Goal: Task Accomplishment & Management: Manage account settings

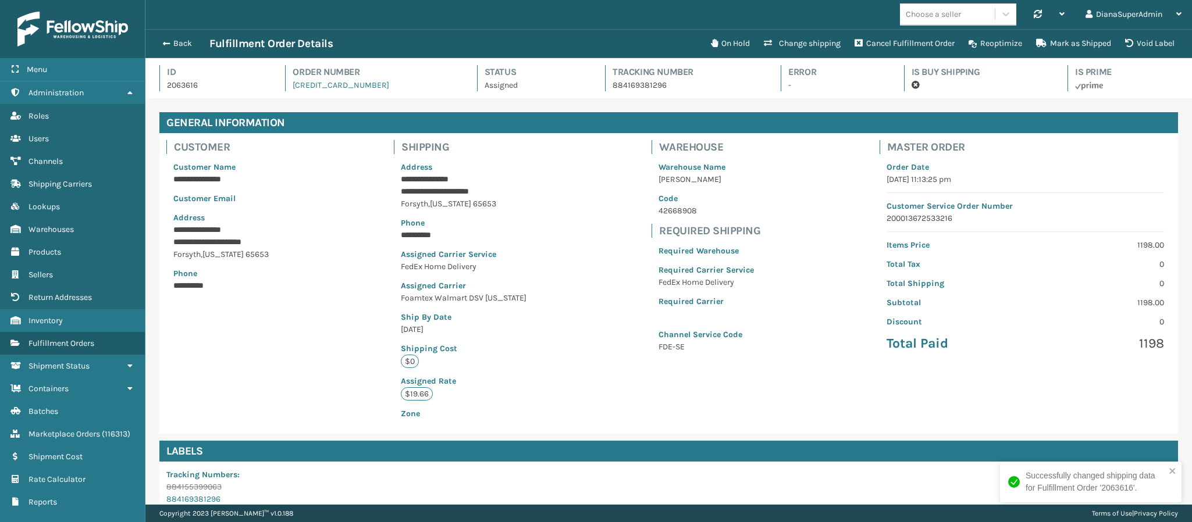
scroll to position [28, 1047]
click at [164, 42] on span "button" at bounding box center [164, 44] width 7 height 8
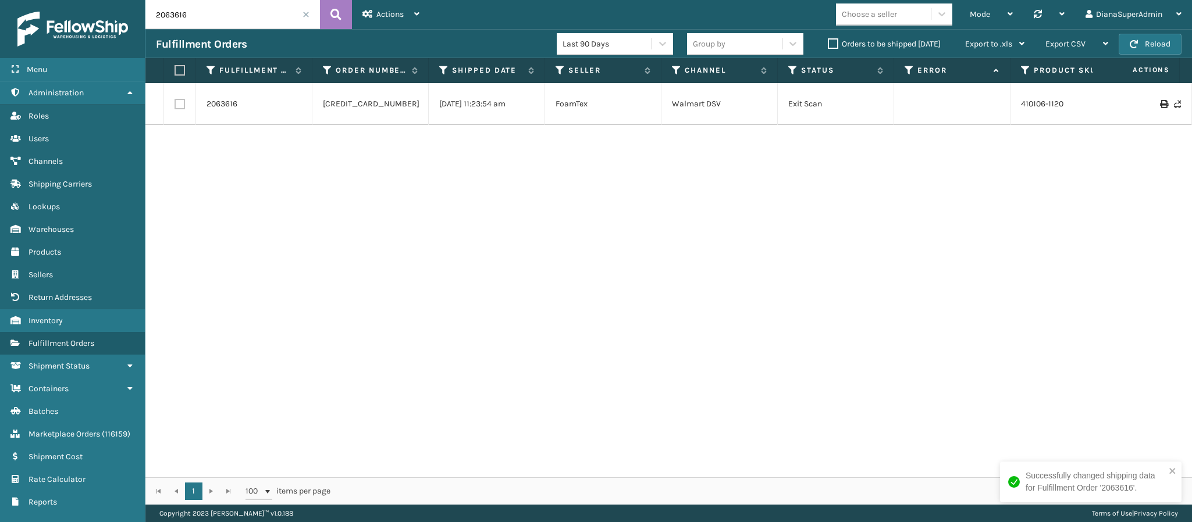
click at [219, 7] on input "2063616" at bounding box center [232, 14] width 174 height 29
type input "2064808"
click at [222, 105] on link "2064808" at bounding box center [223, 104] width 34 height 12
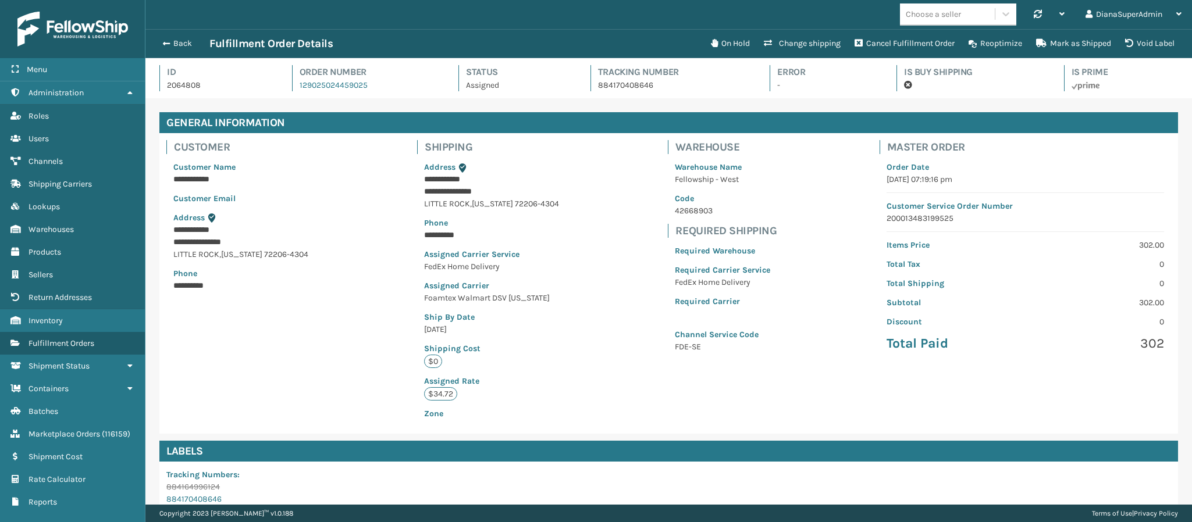
scroll to position [178, 0]
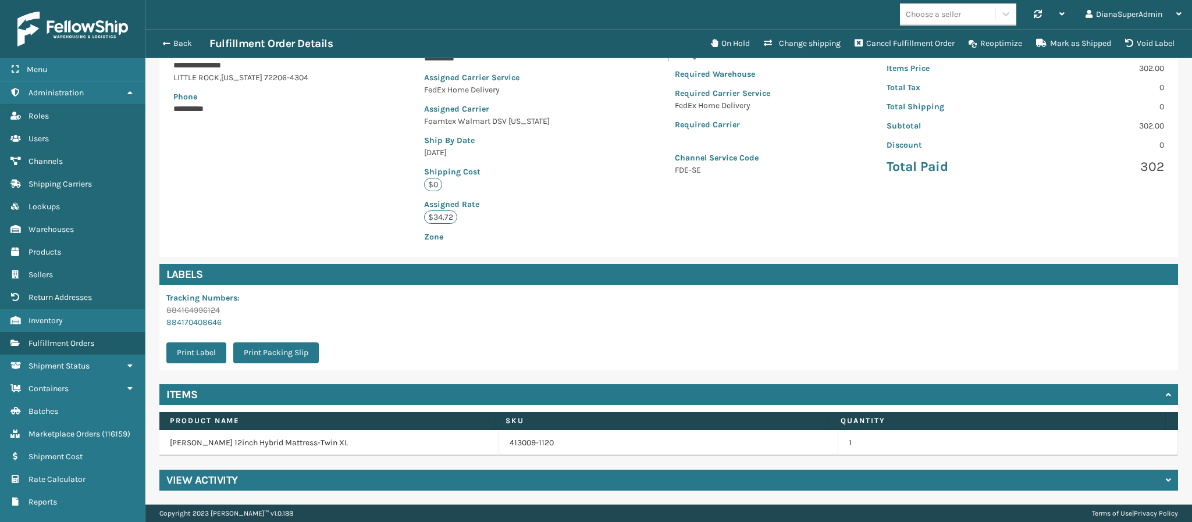
click at [239, 475] on div "View Activity" at bounding box center [668, 480] width 1018 height 21
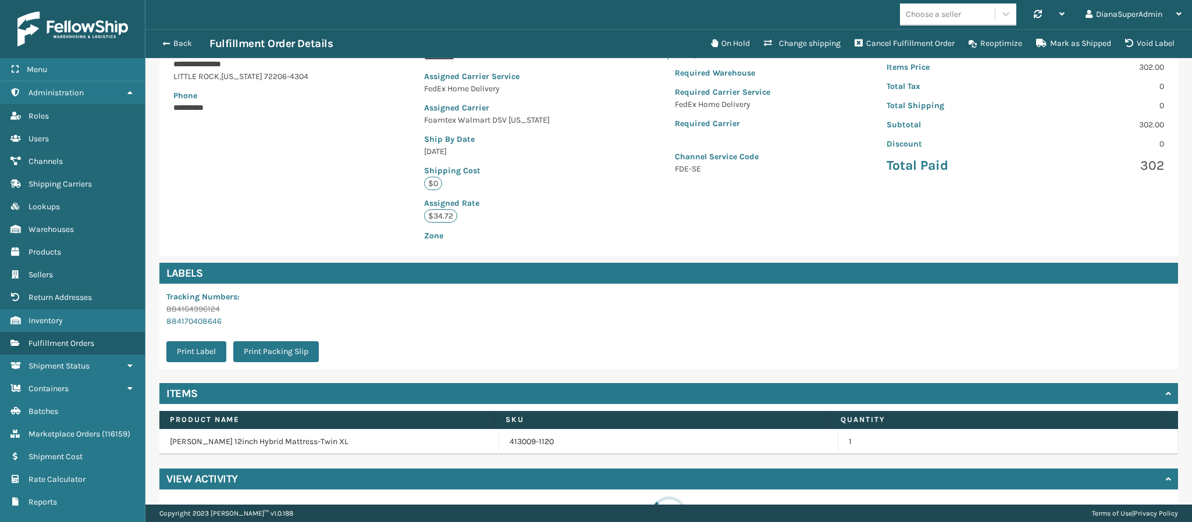
scroll to position [227, 0]
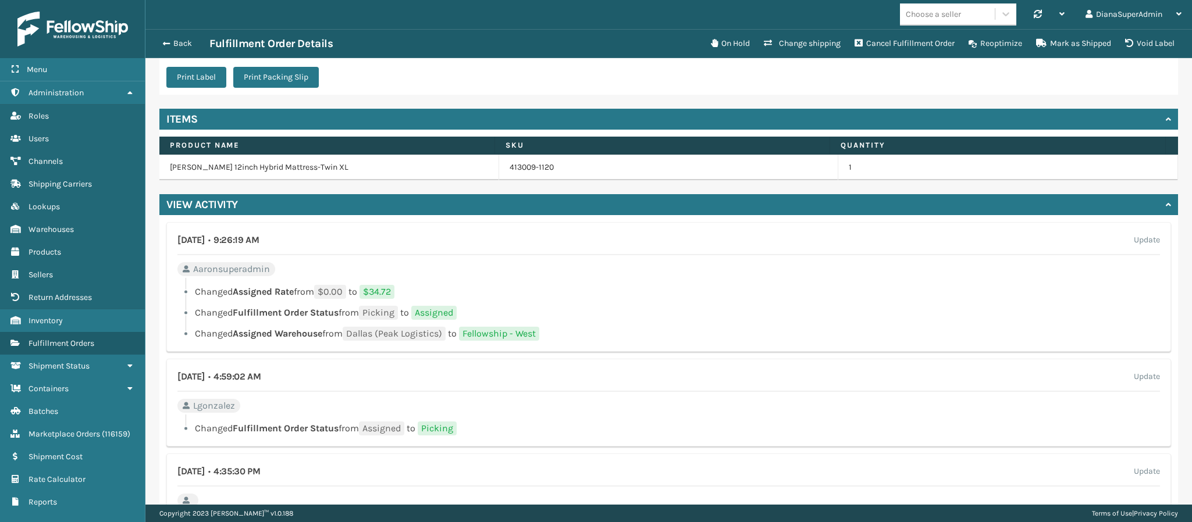
scroll to position [454, 0]
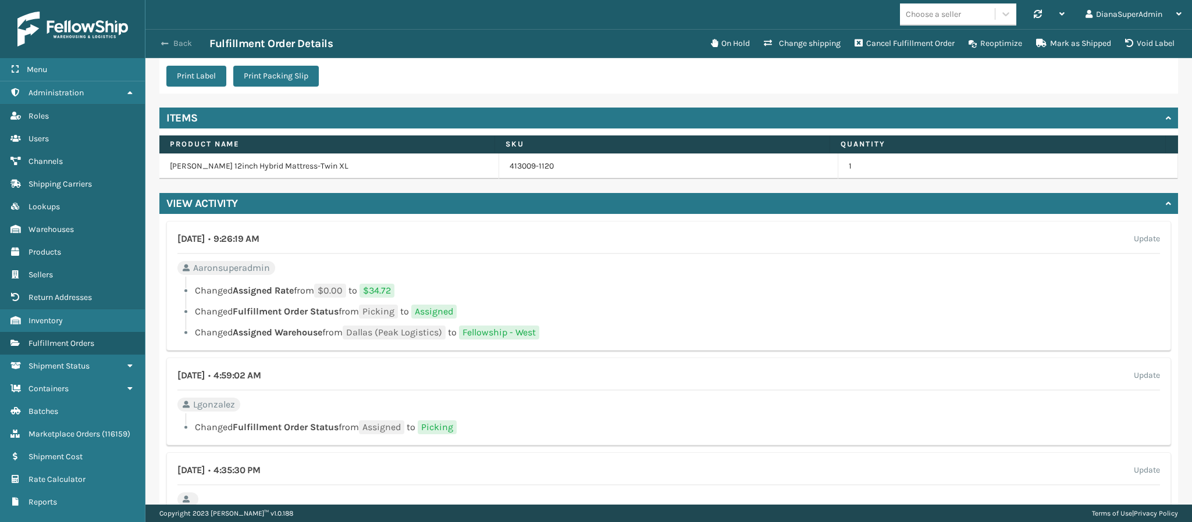
click at [167, 42] on span "button" at bounding box center [164, 44] width 7 height 8
click at [172, 44] on button "Back" at bounding box center [182, 43] width 53 height 10
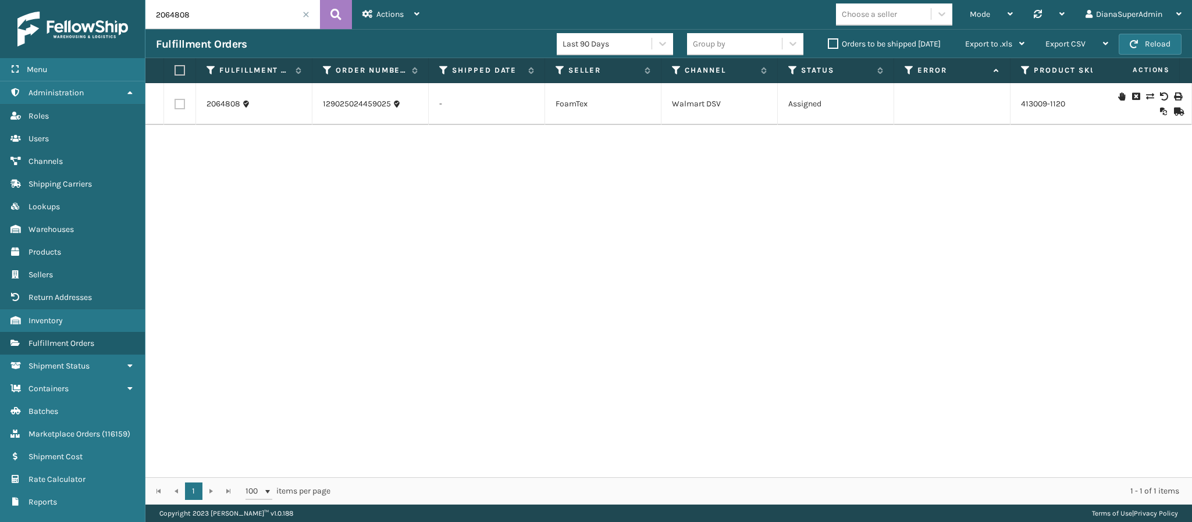
click at [232, 15] on input "2064808" at bounding box center [232, 14] width 174 height 29
paste input "3257"
type input "2063257"
click at [218, 104] on link "2063257" at bounding box center [222, 104] width 32 height 12
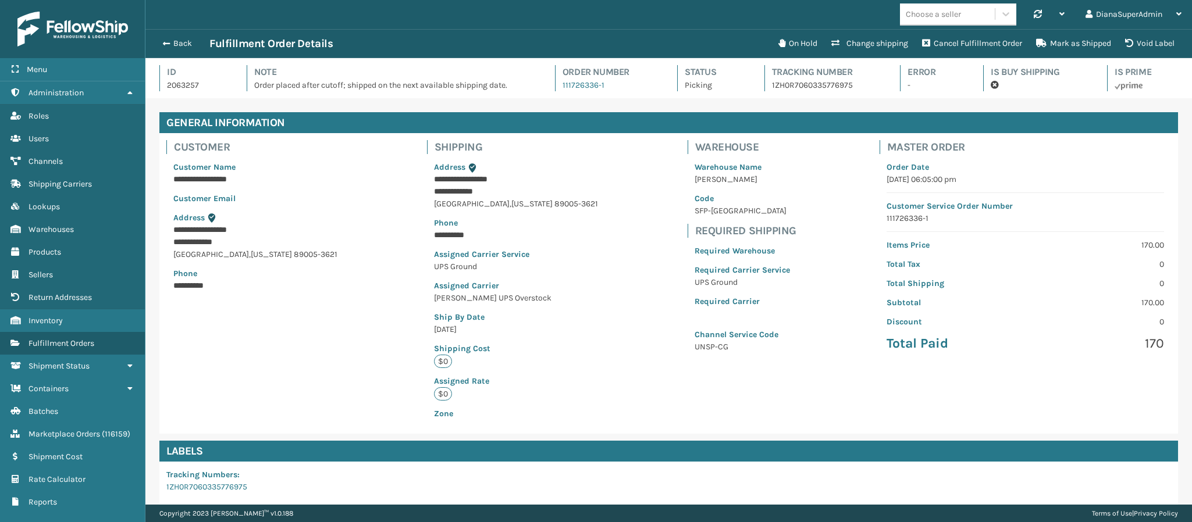
scroll to position [166, 0]
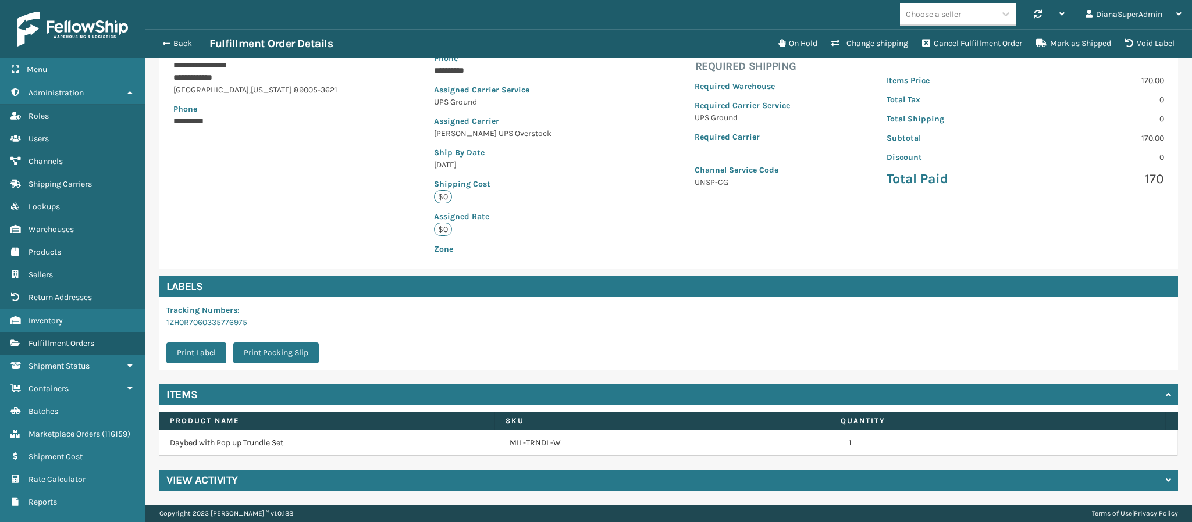
click at [177, 476] on h4 "View Activity" at bounding box center [202, 480] width 72 height 14
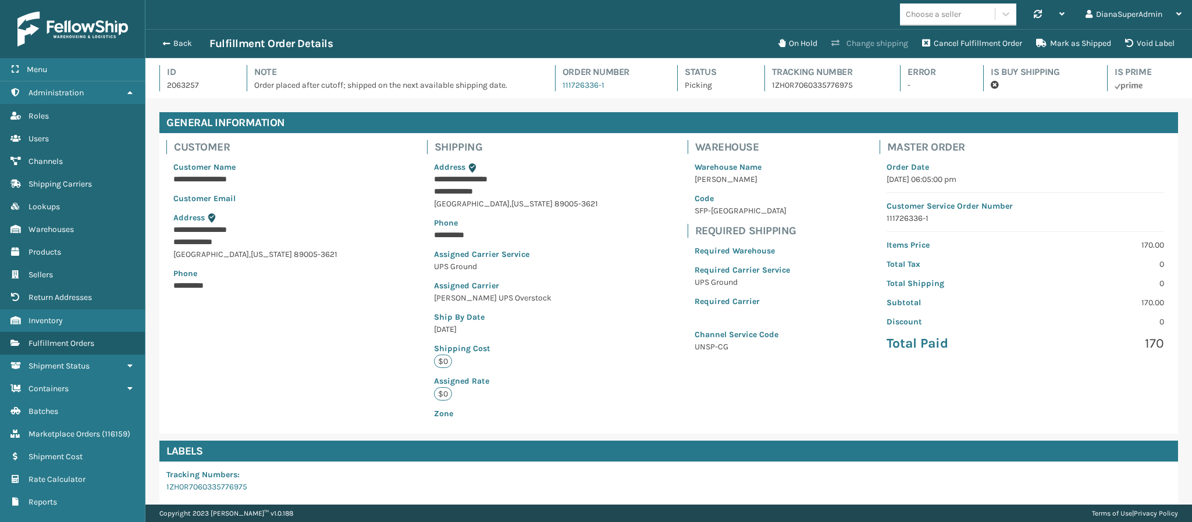
click at [876, 44] on button "Change shipping" at bounding box center [869, 43] width 91 height 23
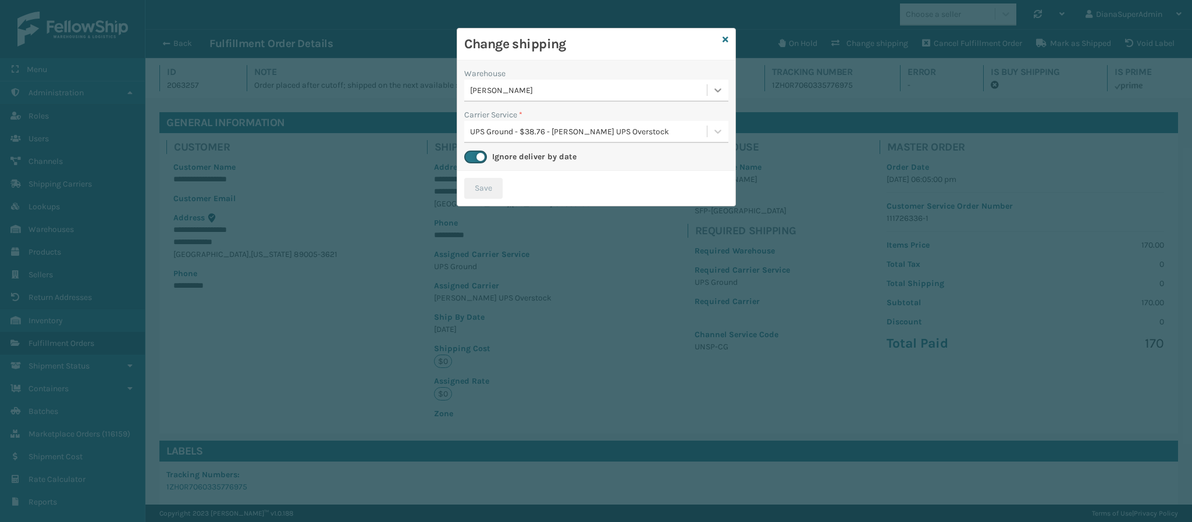
click at [717, 96] on icon at bounding box center [718, 90] width 12 height 12
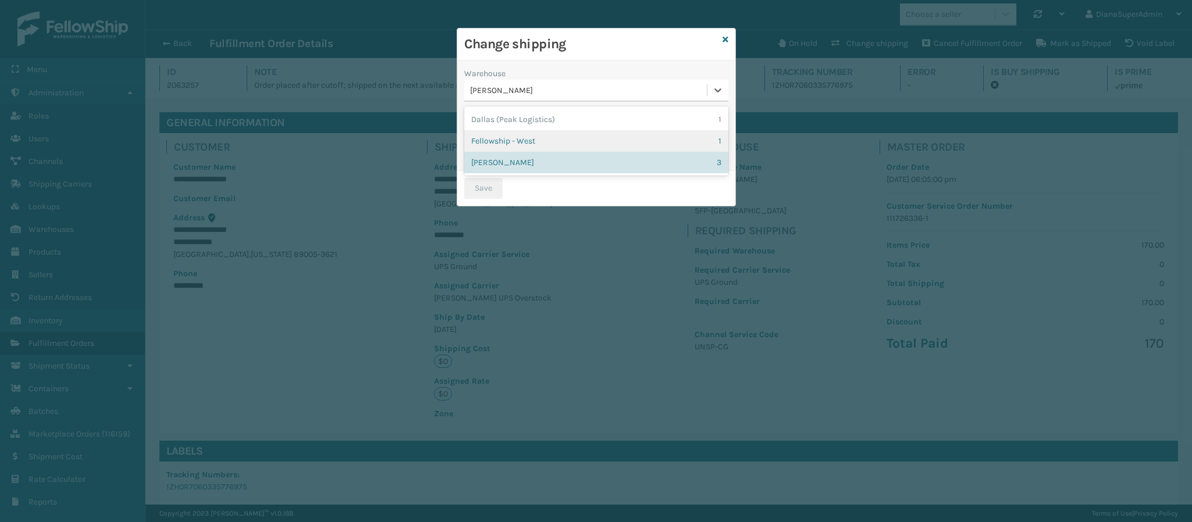
click at [710, 150] on div "Fellowship - West 1" at bounding box center [596, 141] width 264 height 22
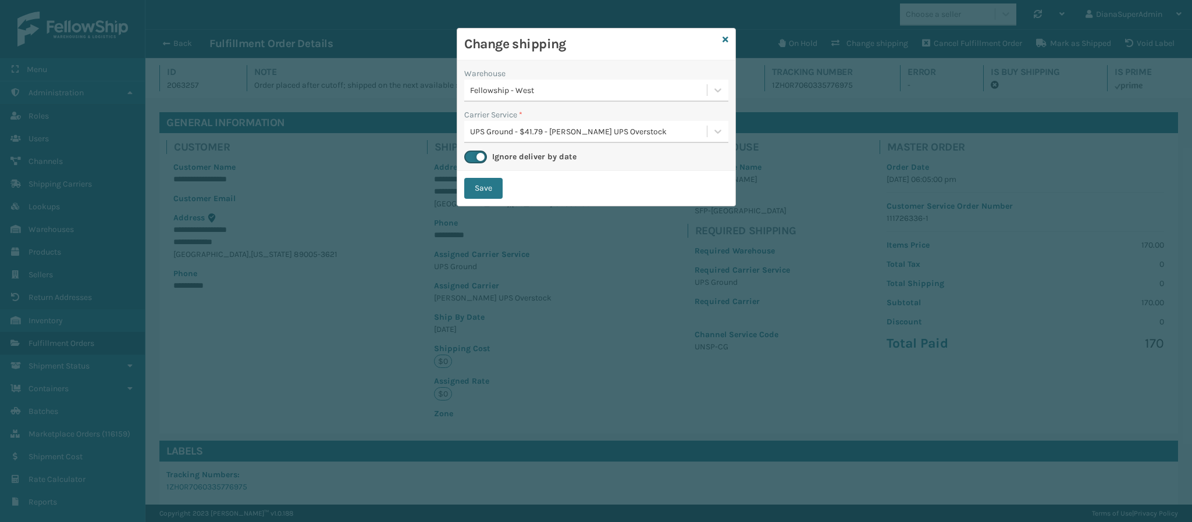
click at [571, 130] on div "UPS Ground - $41.79 - [PERSON_NAME] UPS Overstock" at bounding box center [589, 132] width 238 height 12
click at [573, 131] on div "UPS Ground - $41.79 - [PERSON_NAME] UPS Overstock" at bounding box center [589, 132] width 238 height 12
click at [478, 185] on button "Save" at bounding box center [483, 188] width 38 height 21
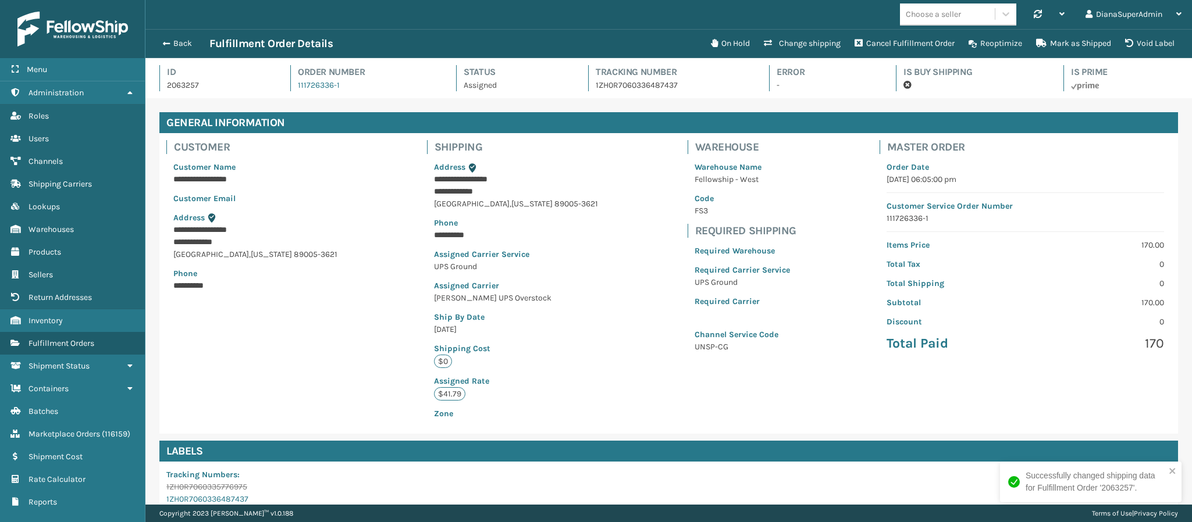
scroll to position [28, 1047]
click at [167, 42] on span "button" at bounding box center [164, 44] width 7 height 8
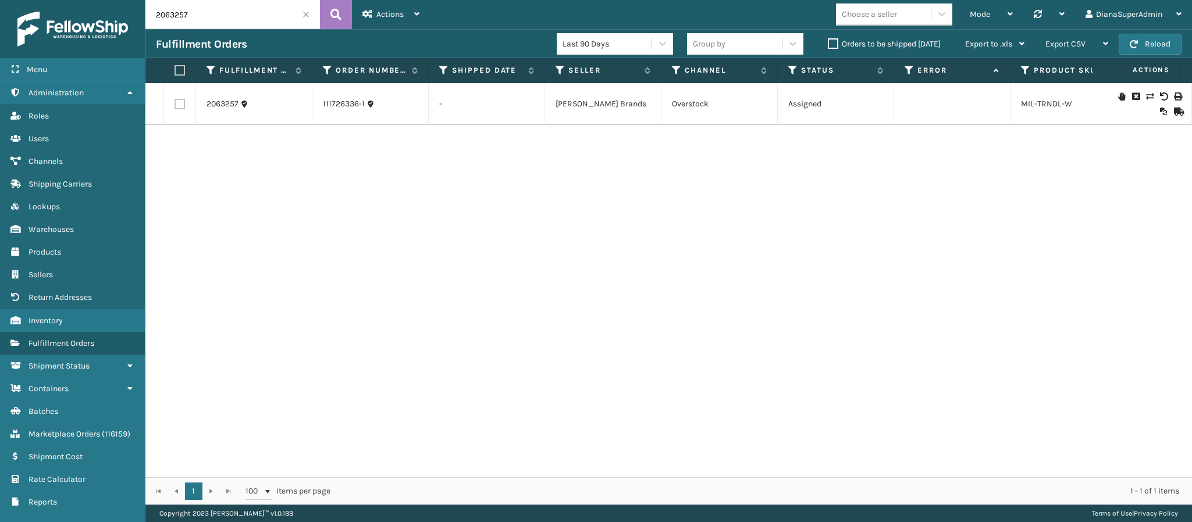
click at [238, 8] on input "2063257" at bounding box center [232, 14] width 174 height 29
paste input "5056"
type input "2065056"
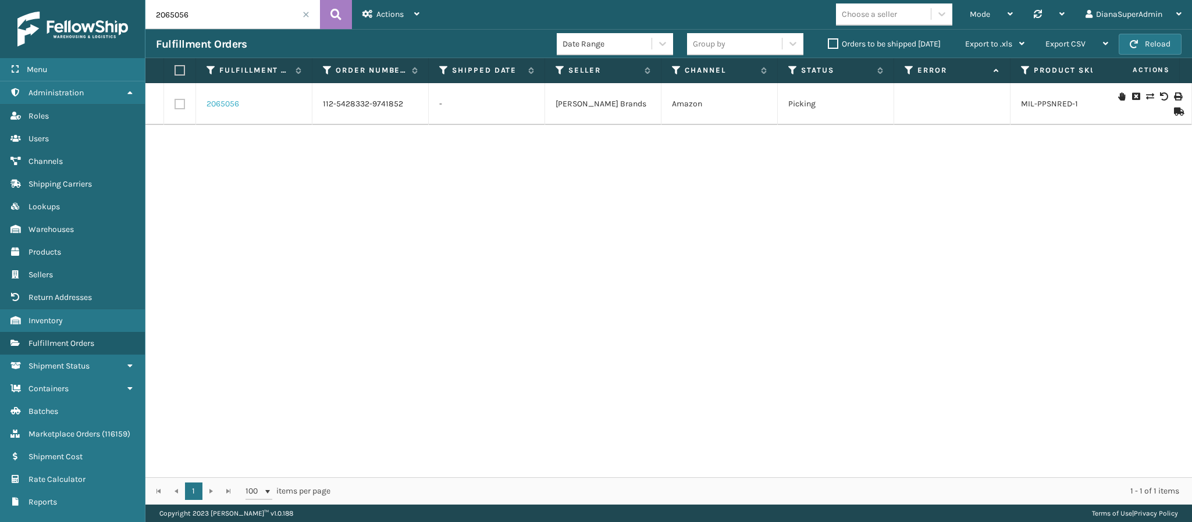
click at [223, 105] on link "2065056" at bounding box center [222, 104] width 33 height 12
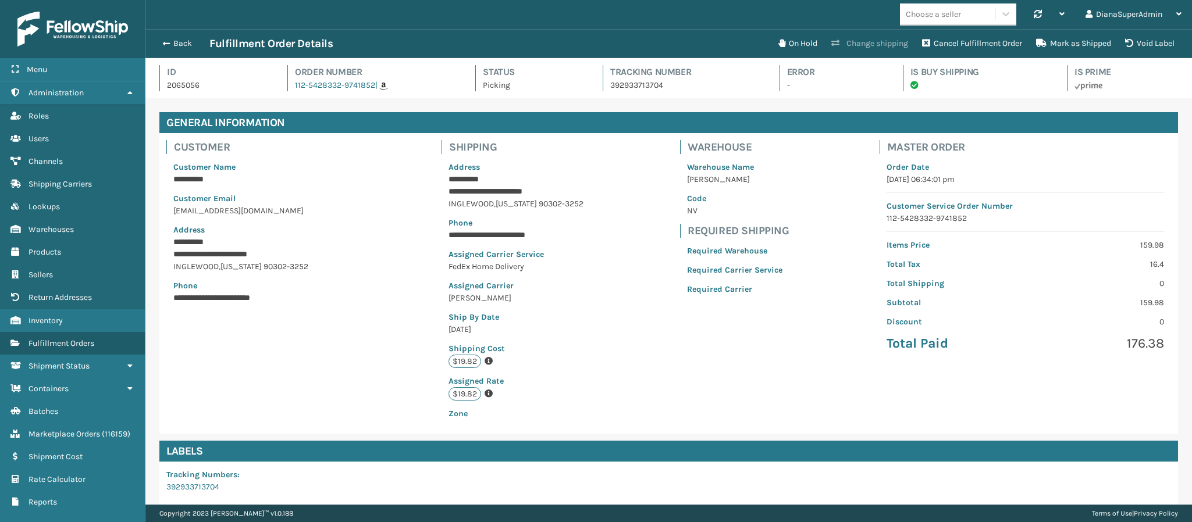
click at [859, 42] on button "Change shipping" at bounding box center [869, 43] width 91 height 23
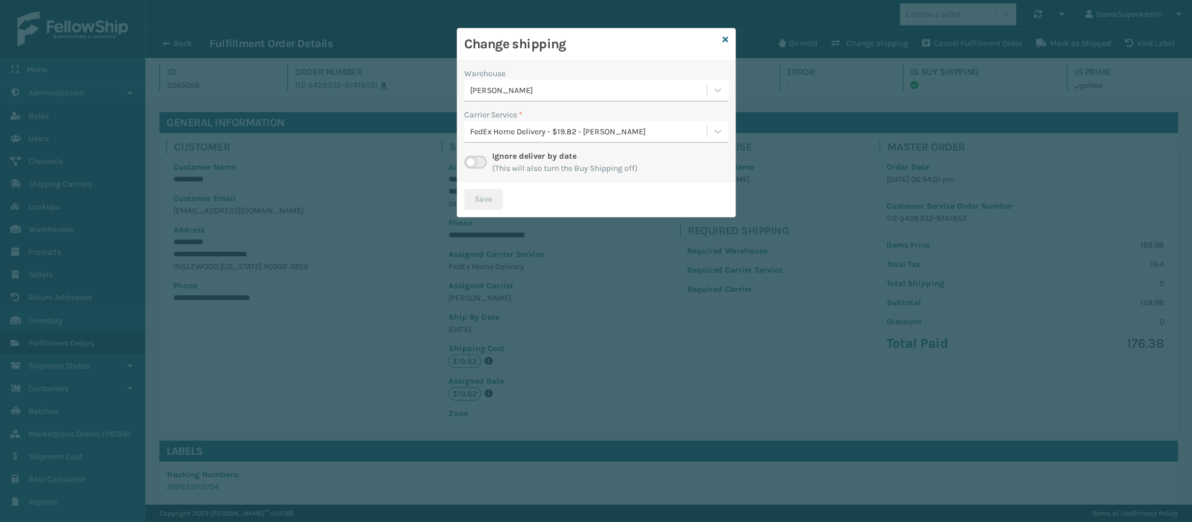
click at [482, 163] on label at bounding box center [475, 162] width 23 height 13
click at [472, 163] on input "checkbox" at bounding box center [468, 160] width 8 height 8
click at [717, 95] on icon at bounding box center [718, 90] width 12 height 12
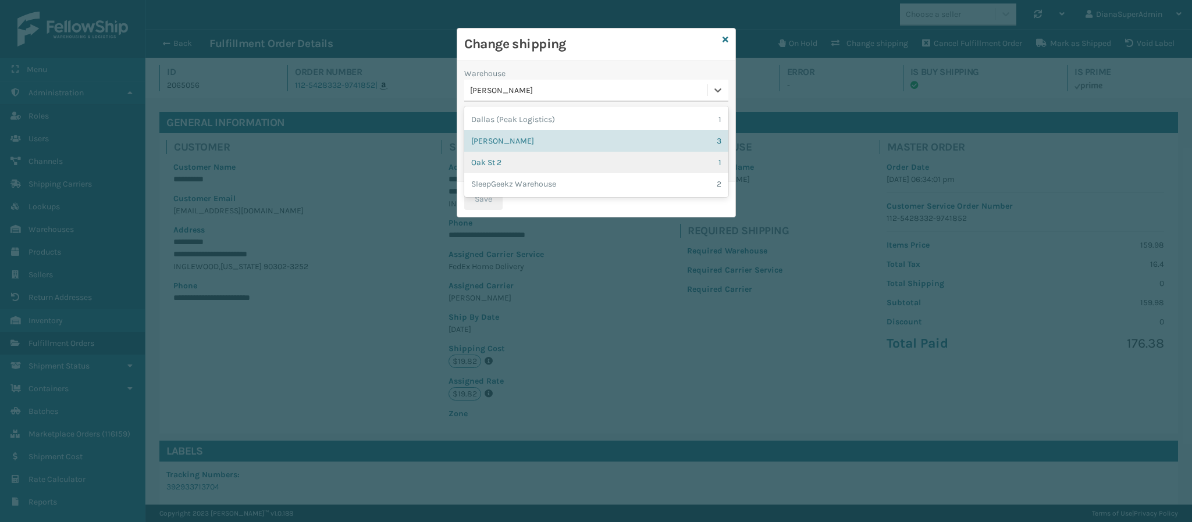
click at [696, 158] on div "Oak St 2 1" at bounding box center [596, 163] width 264 height 22
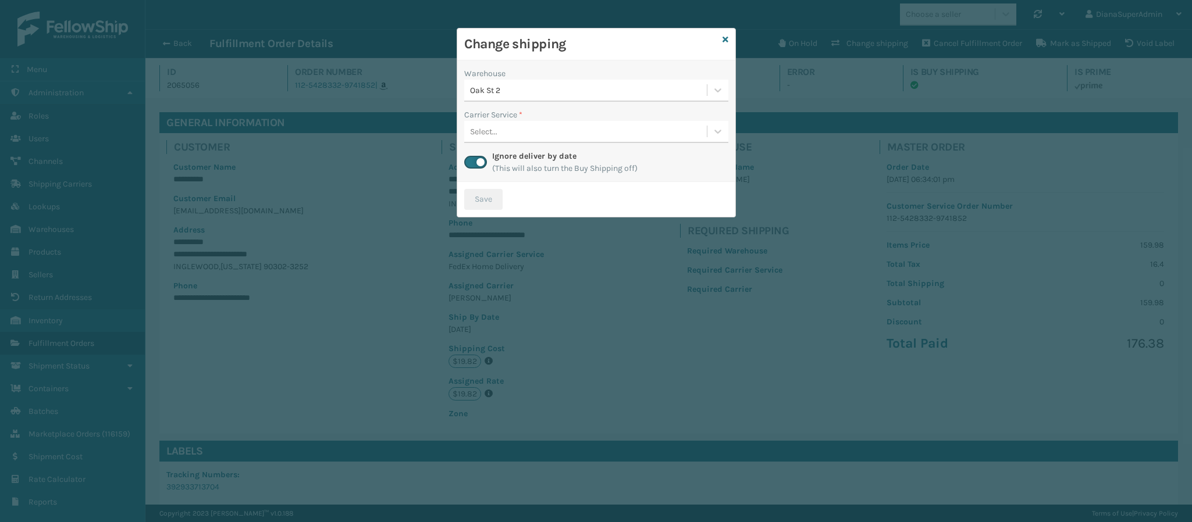
click at [655, 138] on div "Select..." at bounding box center [585, 131] width 242 height 19
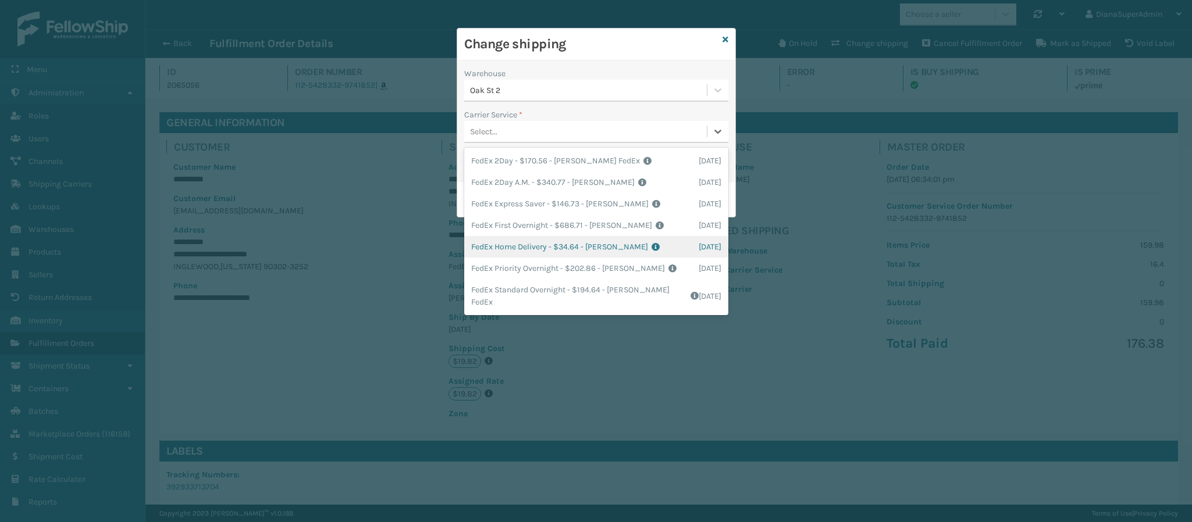
click at [609, 251] on div "FedEx Home Delivery - $34.64 - [PERSON_NAME] FedEx Shipping Cost $30.39 Surplus…" at bounding box center [596, 247] width 264 height 22
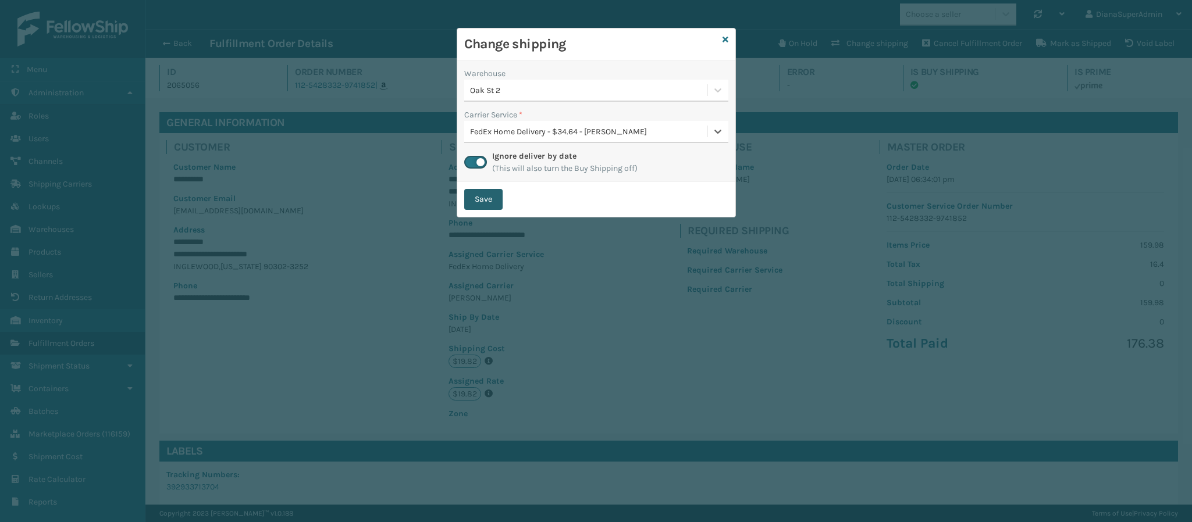
click at [483, 202] on button "Save" at bounding box center [483, 199] width 38 height 21
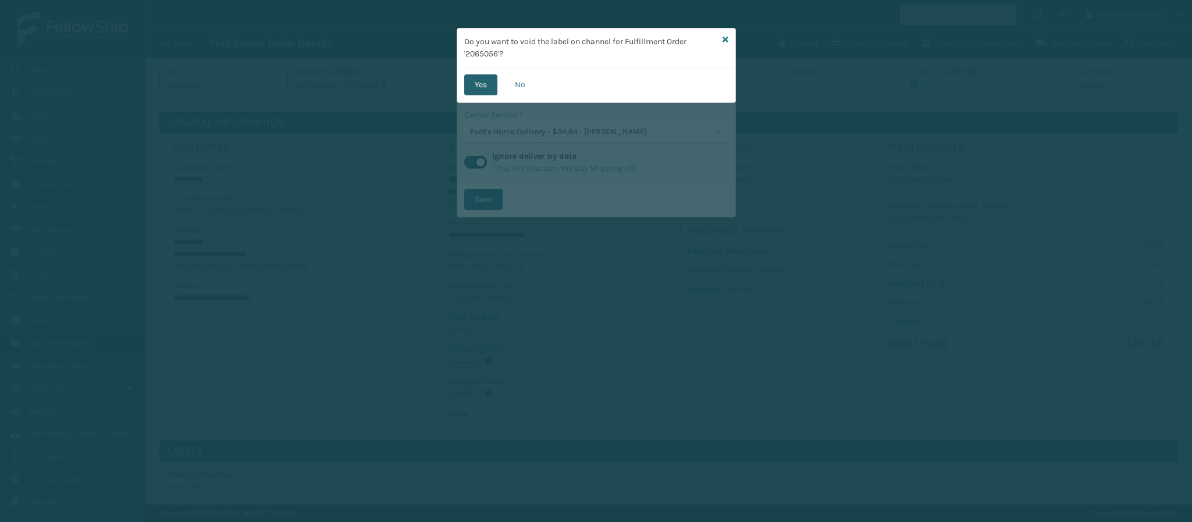
click at [483, 79] on button "Yes" at bounding box center [480, 84] width 33 height 21
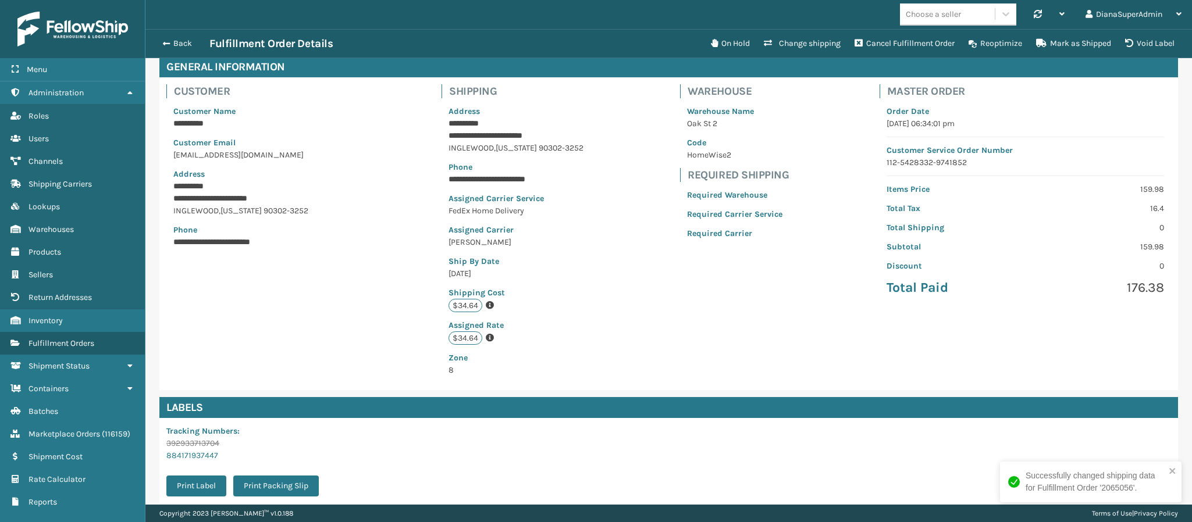
scroll to position [190, 0]
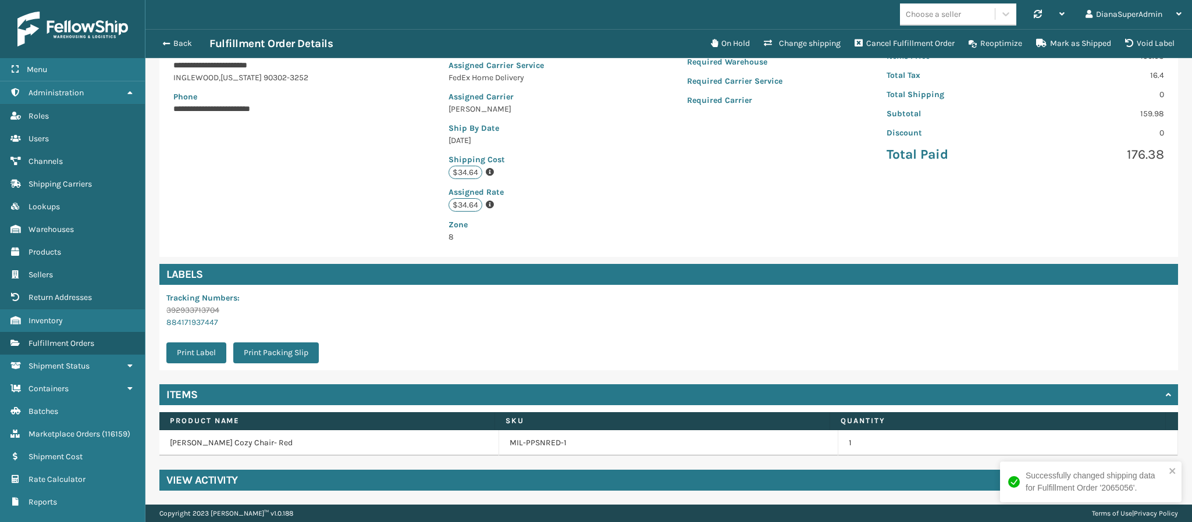
click at [356, 484] on div "View Activity" at bounding box center [668, 480] width 1018 height 21
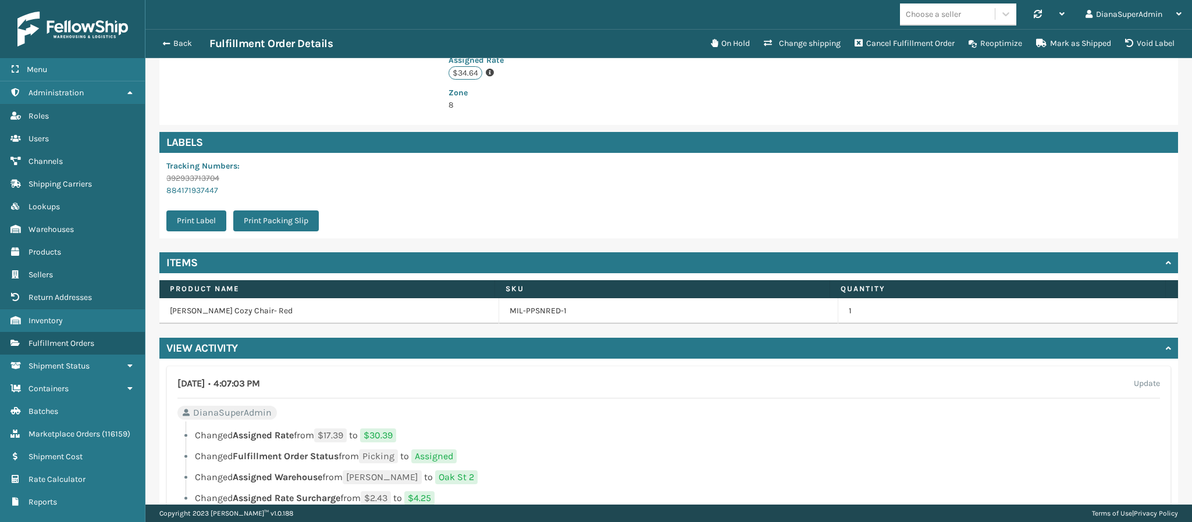
scroll to position [312, 0]
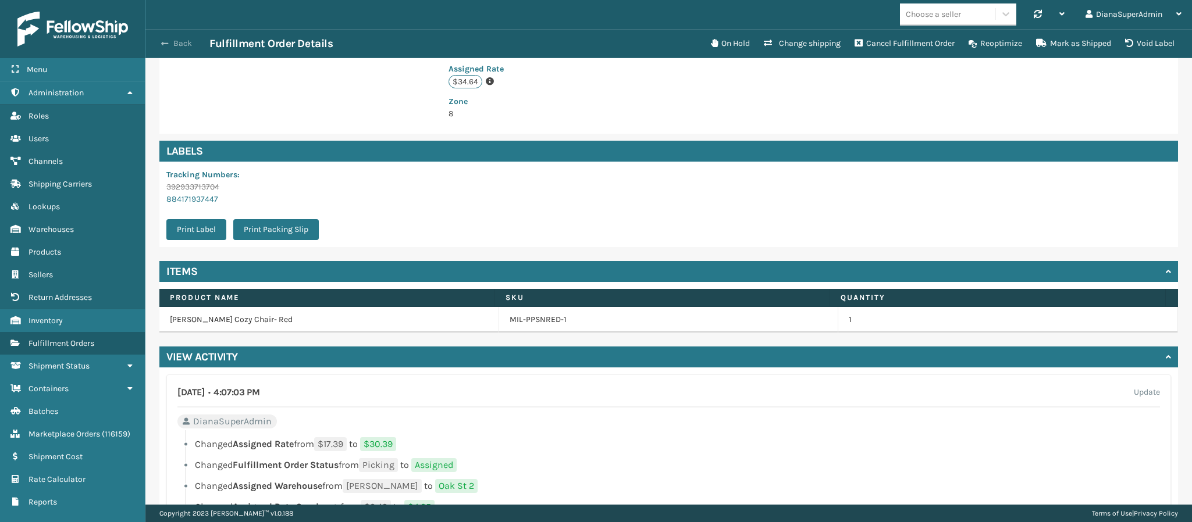
click at [164, 48] on button "Back" at bounding box center [182, 43] width 53 height 10
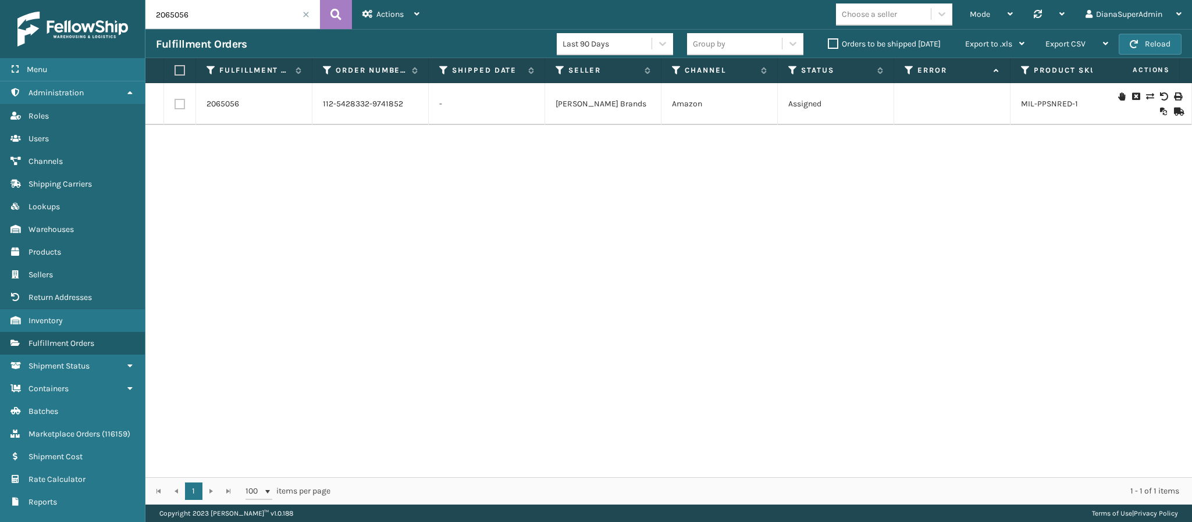
click at [195, 11] on input "2065056" at bounding box center [232, 14] width 174 height 29
paste input "7"
type input "2065057"
click at [229, 105] on link "2065057" at bounding box center [222, 104] width 32 height 12
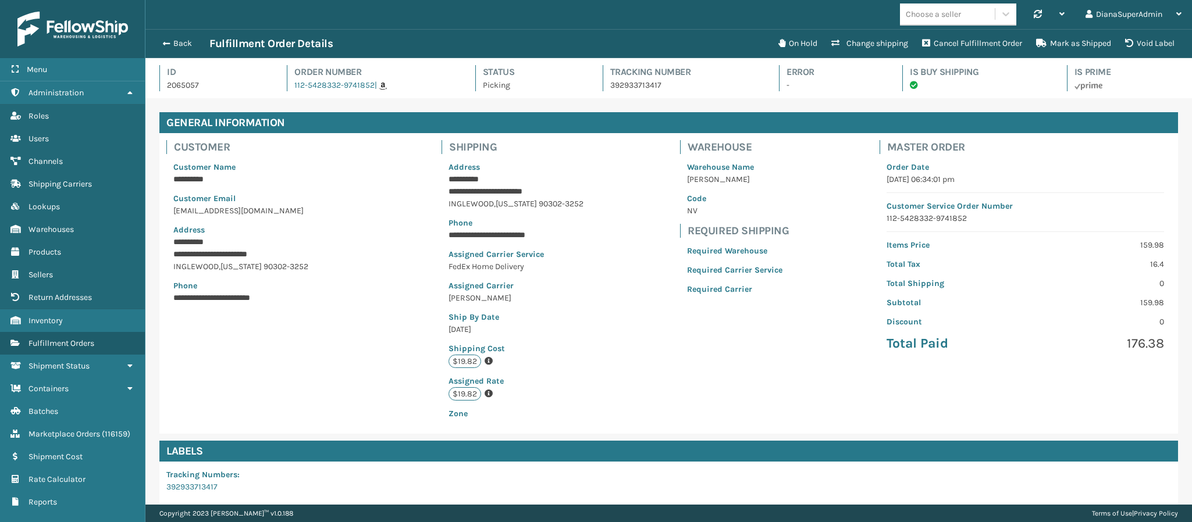
scroll to position [166, 0]
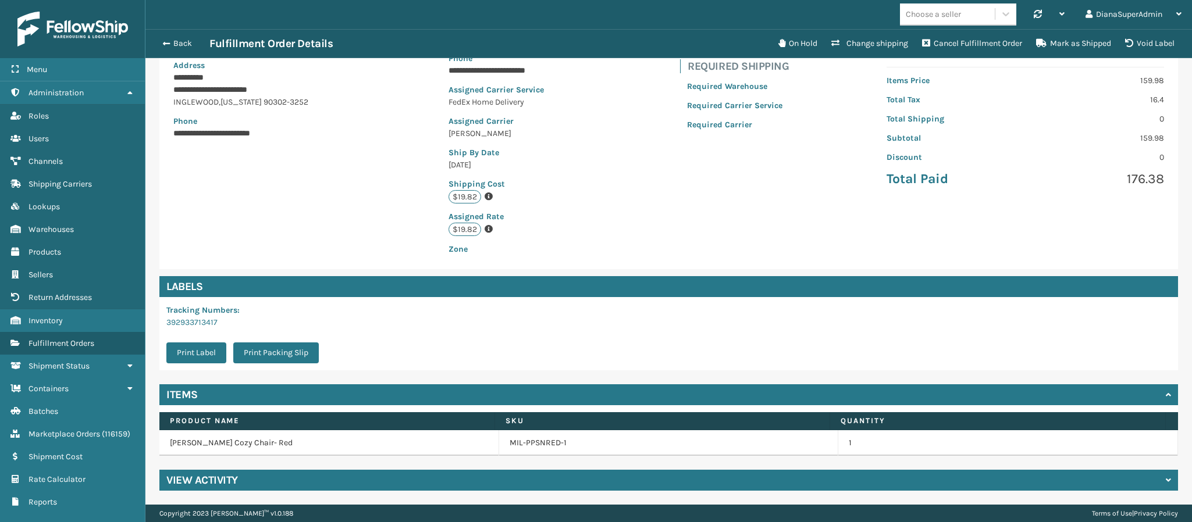
click at [580, 490] on div "View Activity" at bounding box center [668, 480] width 1018 height 21
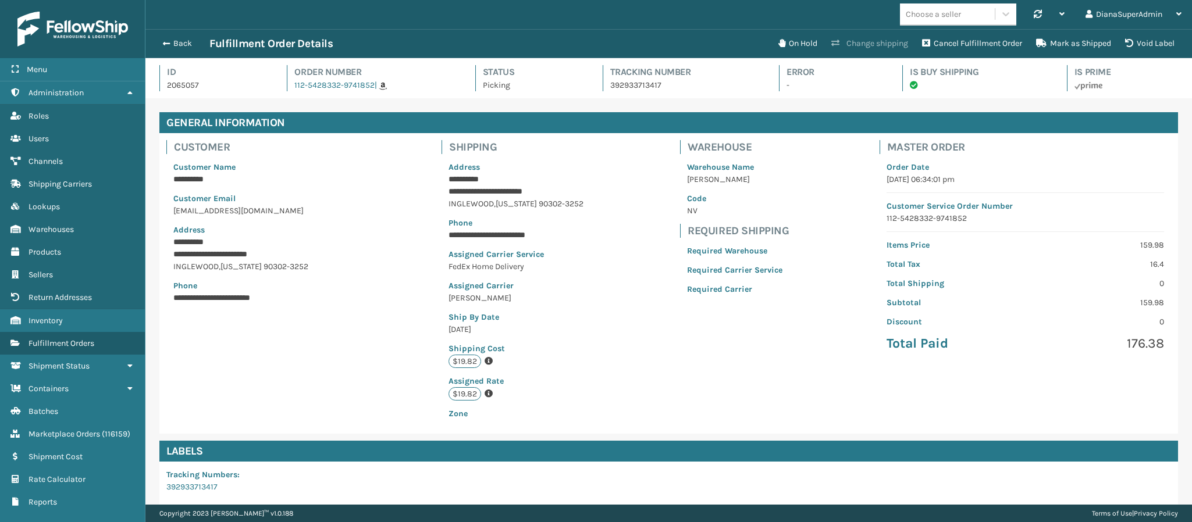
click at [876, 40] on button "Change shipping" at bounding box center [869, 43] width 91 height 23
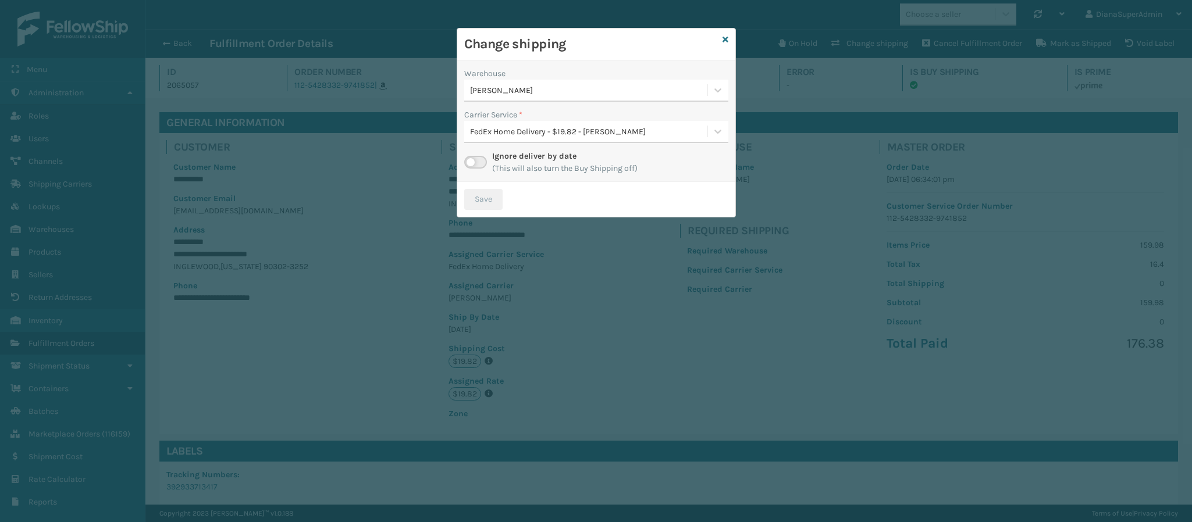
click at [481, 166] on label at bounding box center [475, 162] width 23 height 13
click at [472, 163] on input "checkbox" at bounding box center [468, 160] width 8 height 8
click at [659, 135] on div "Select..." at bounding box center [585, 131] width 242 height 19
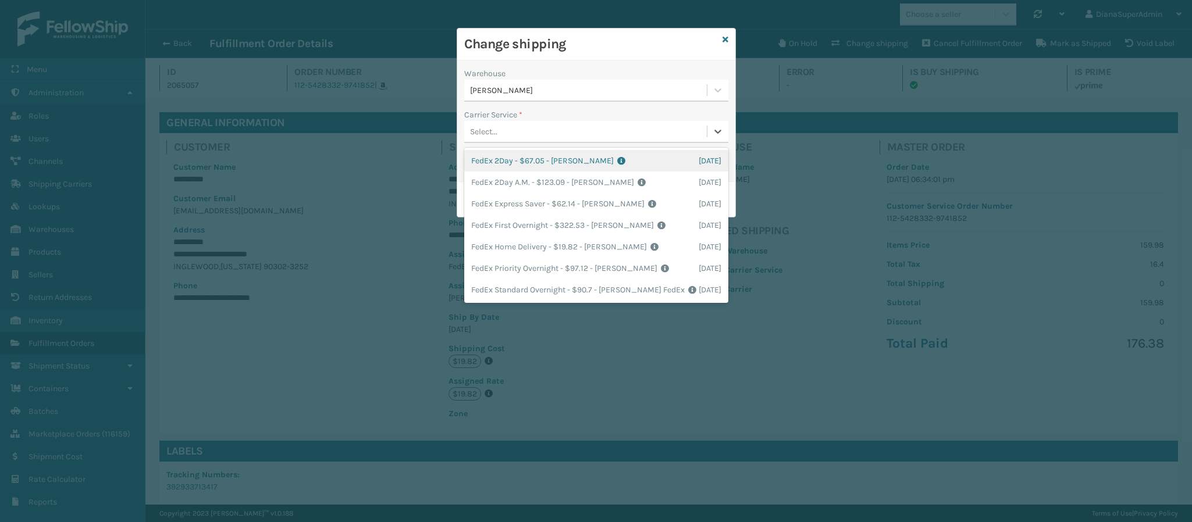
click at [695, 84] on div "[PERSON_NAME]" at bounding box center [585, 90] width 242 height 19
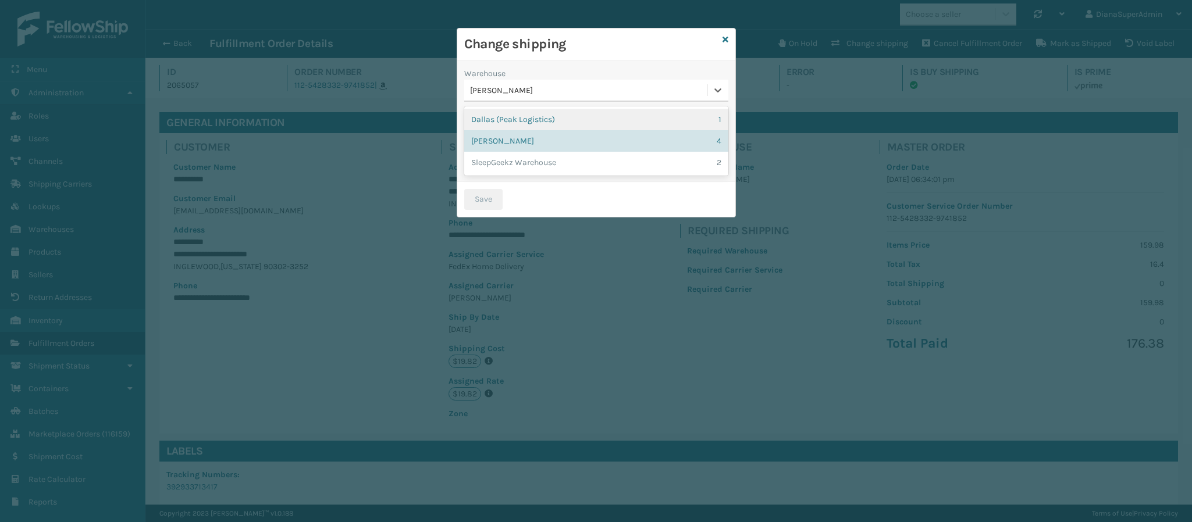
click at [663, 121] on div "Dallas (Peak Logistics) 1" at bounding box center [596, 120] width 264 height 22
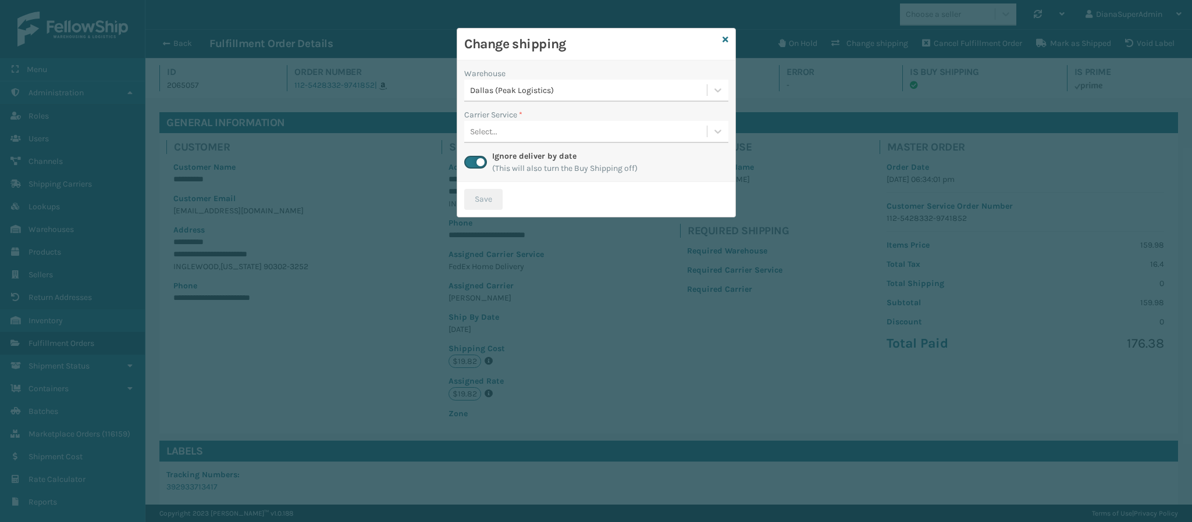
click at [661, 135] on div "Select..." at bounding box center [585, 131] width 242 height 19
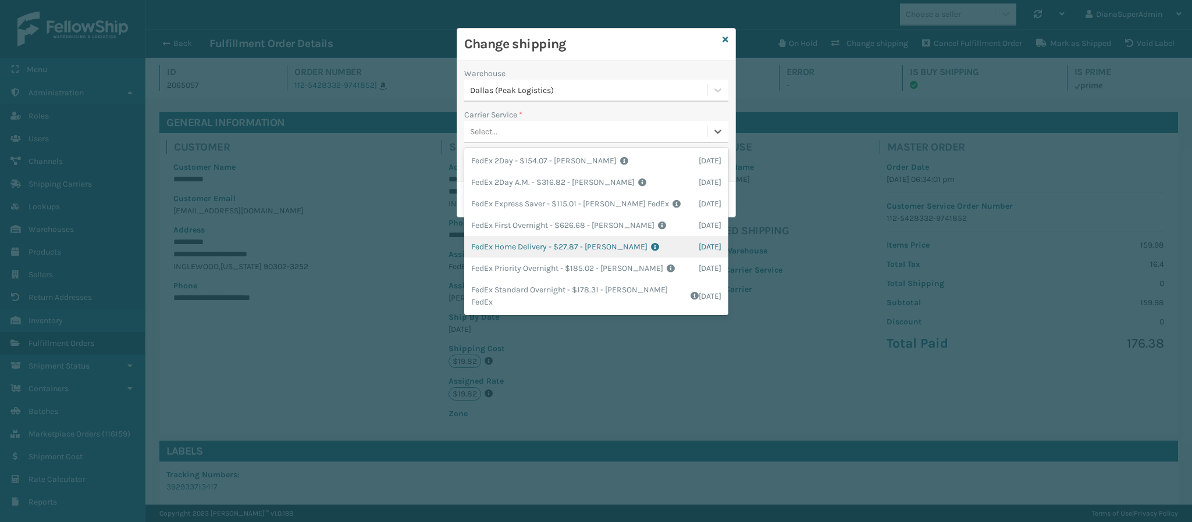
click at [606, 249] on div "FedEx Home Delivery - $27.87 - [PERSON_NAME] FedEx Shipping Cost $24.45 Surplus…" at bounding box center [596, 247] width 264 height 22
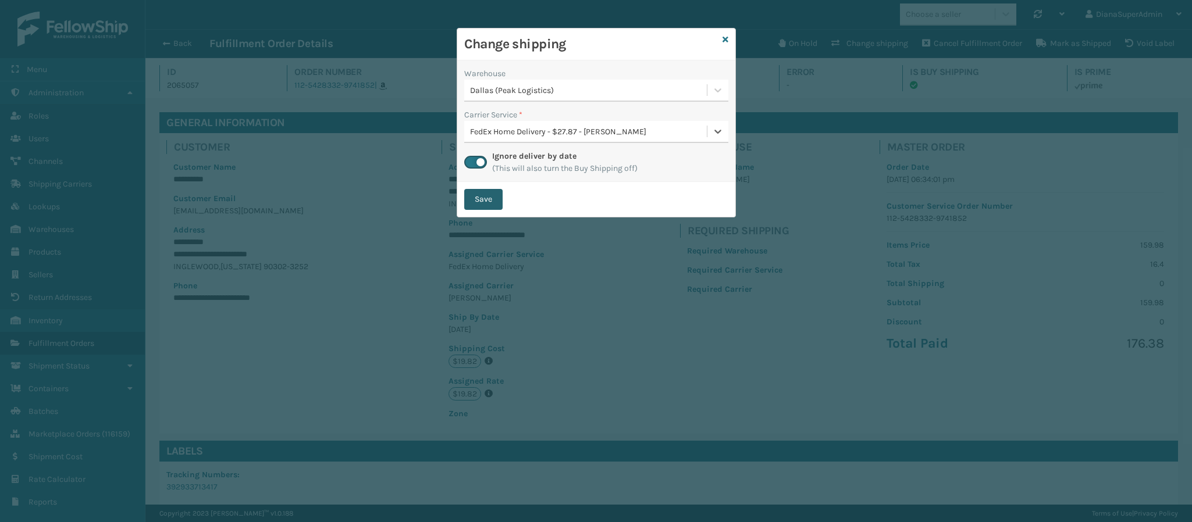
click at [498, 194] on button "Save" at bounding box center [483, 199] width 38 height 21
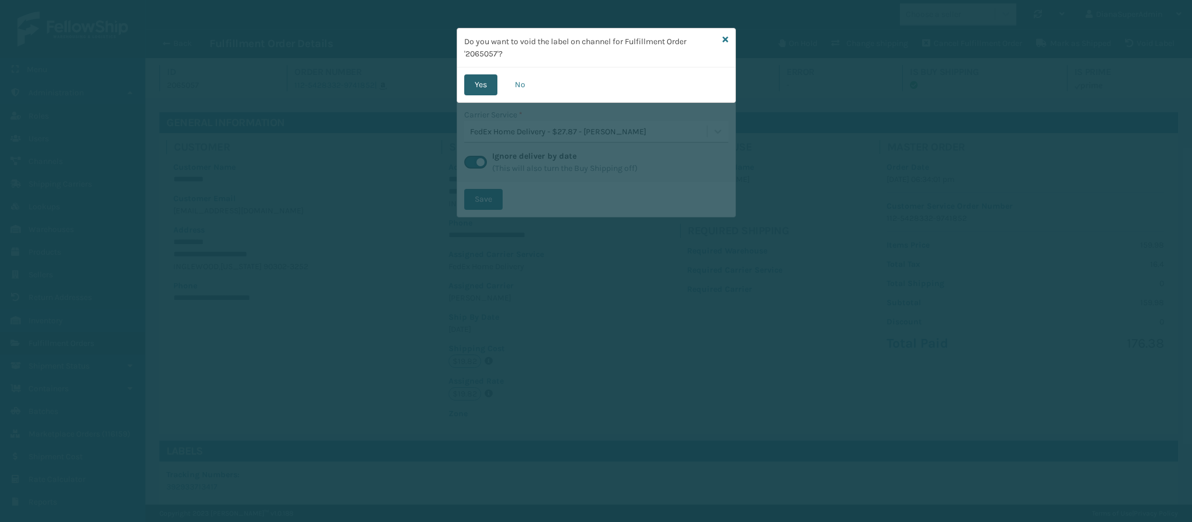
click at [480, 91] on button "Yes" at bounding box center [480, 84] width 33 height 21
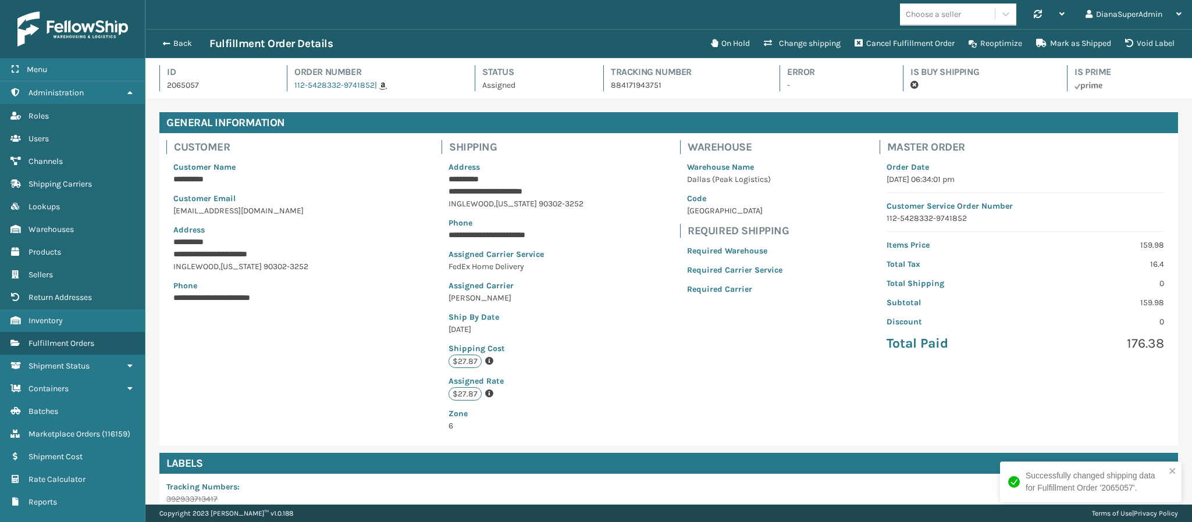
scroll to position [28, 1047]
click at [170, 40] on button "Back" at bounding box center [182, 43] width 53 height 10
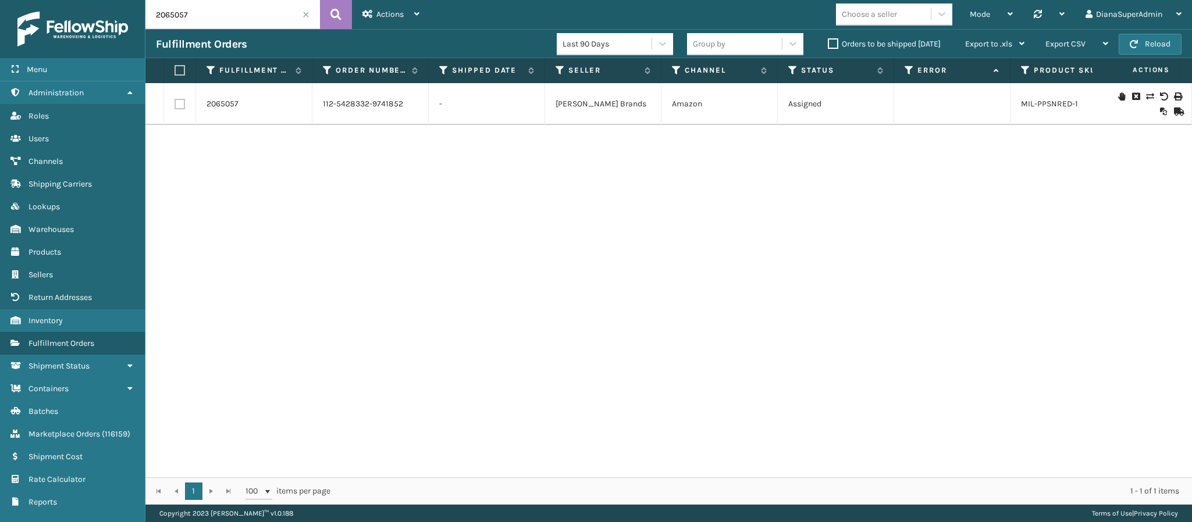
click at [278, 12] on input "2065057" at bounding box center [232, 14] width 174 height 29
paste input "4466"
type input "2064466"
click at [211, 101] on link "2064466" at bounding box center [222, 104] width 33 height 12
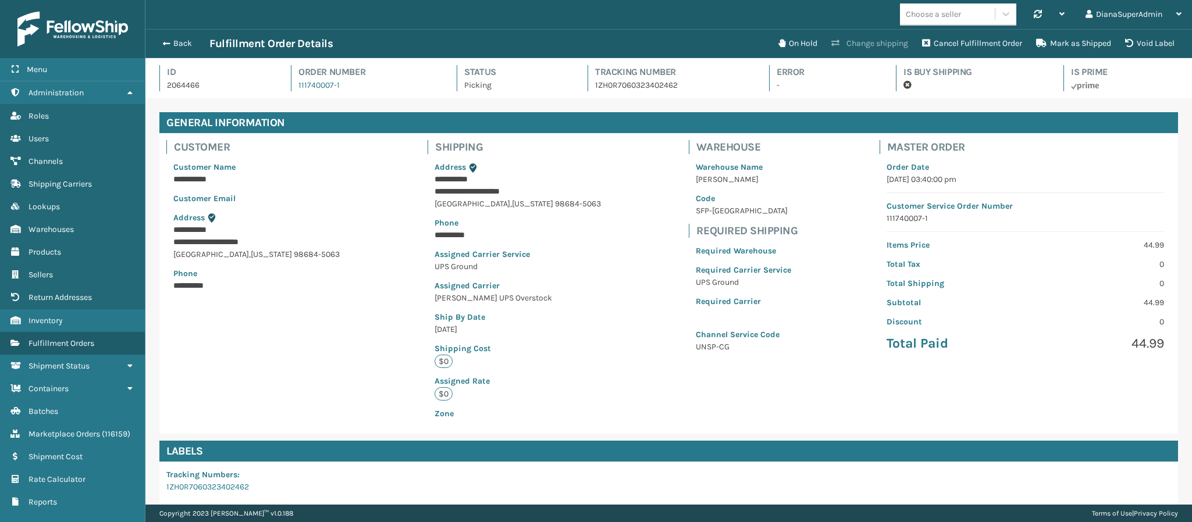
click at [883, 39] on button "Change shipping" at bounding box center [869, 43] width 91 height 23
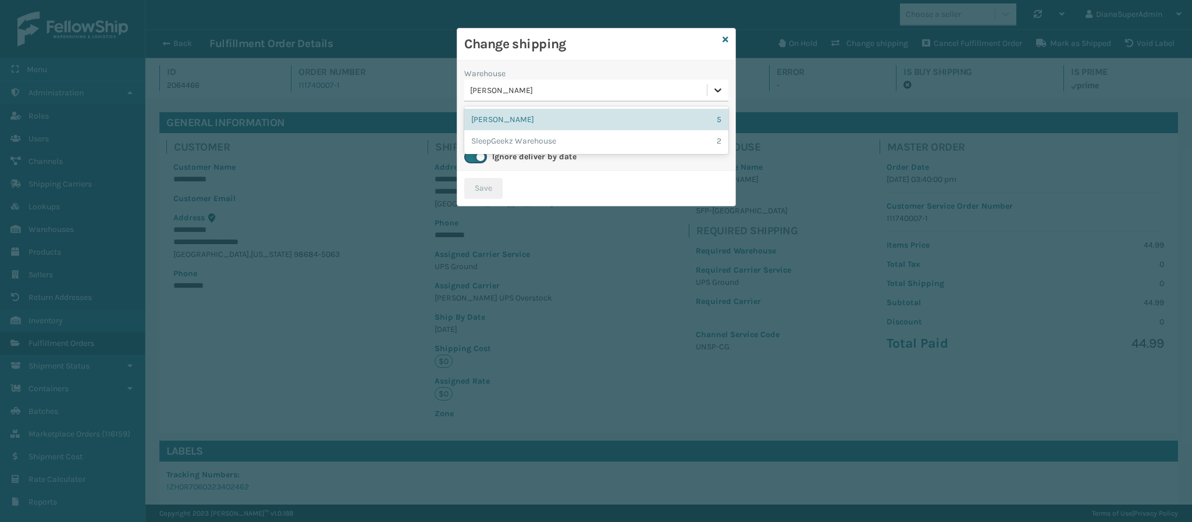
click at [712, 93] on icon at bounding box center [718, 90] width 12 height 12
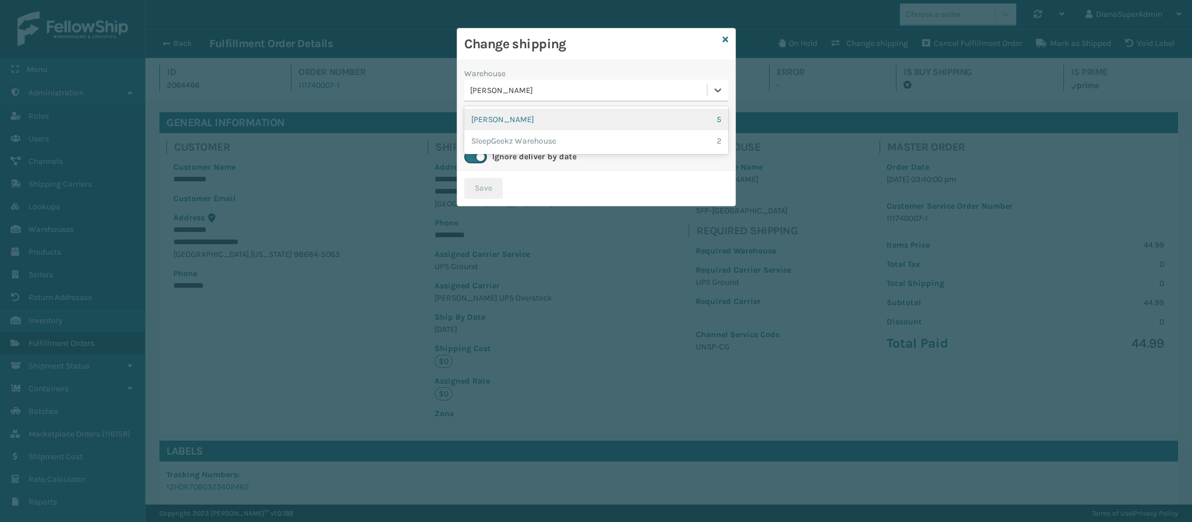
click at [687, 123] on div "[PERSON_NAME] 5" at bounding box center [596, 120] width 264 height 22
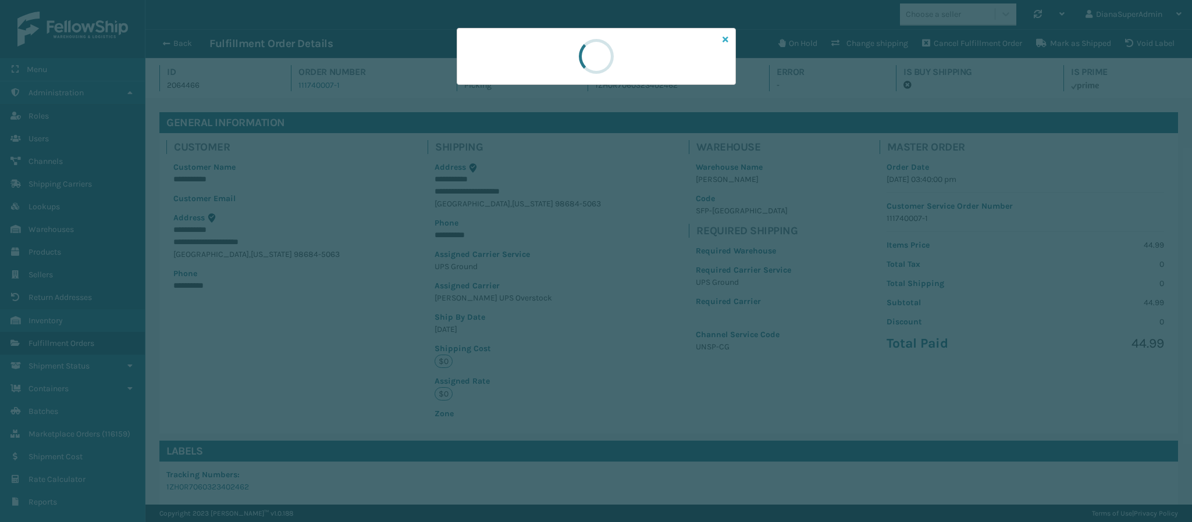
click at [724, 41] on icon at bounding box center [725, 39] width 6 height 8
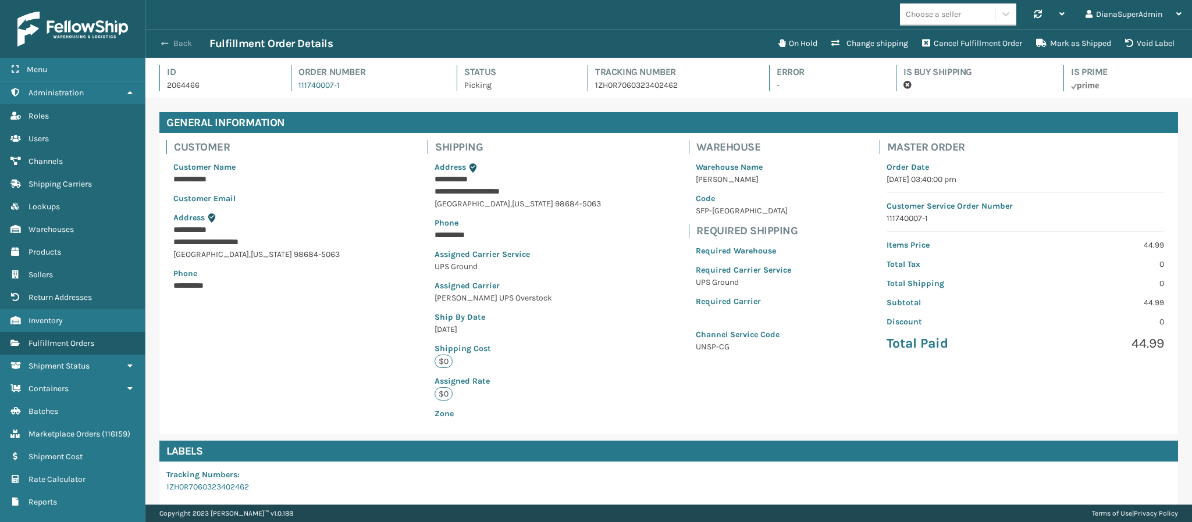
click at [169, 42] on button "Back" at bounding box center [182, 43] width 53 height 10
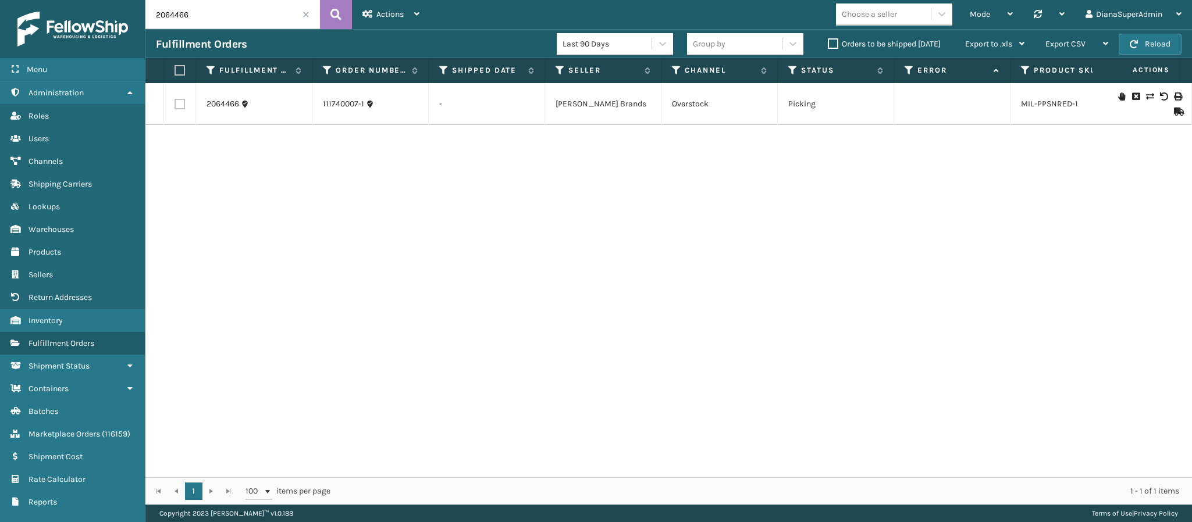
click at [229, 13] on input "2064466" at bounding box center [232, 14] width 174 height 29
paste input "5109"
type input "2065109"
click at [219, 103] on link "2065109" at bounding box center [221, 104] width 31 height 12
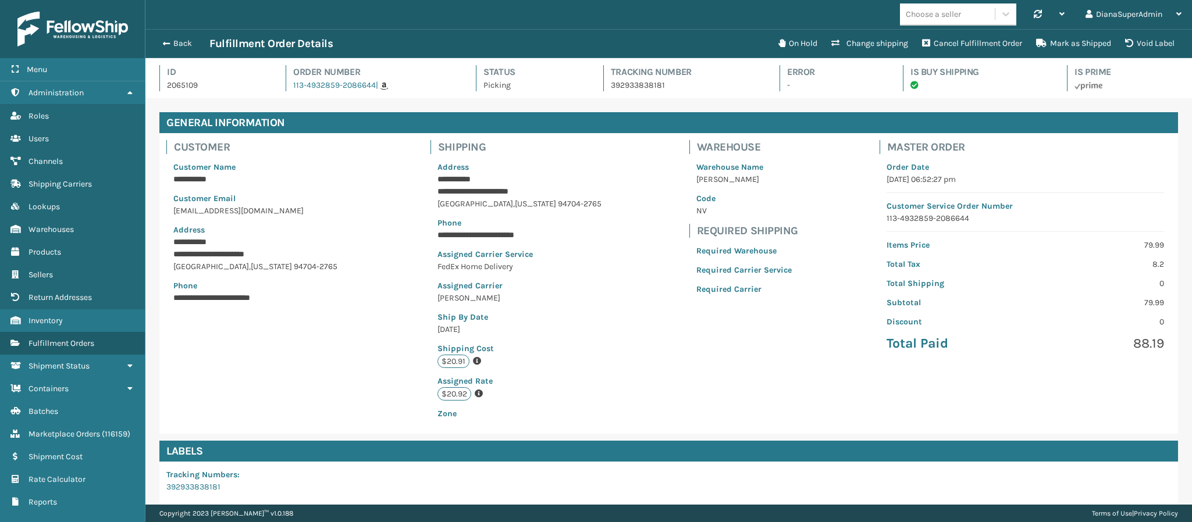
scroll to position [28, 1047]
click at [876, 46] on button "Change shipping" at bounding box center [869, 43] width 91 height 23
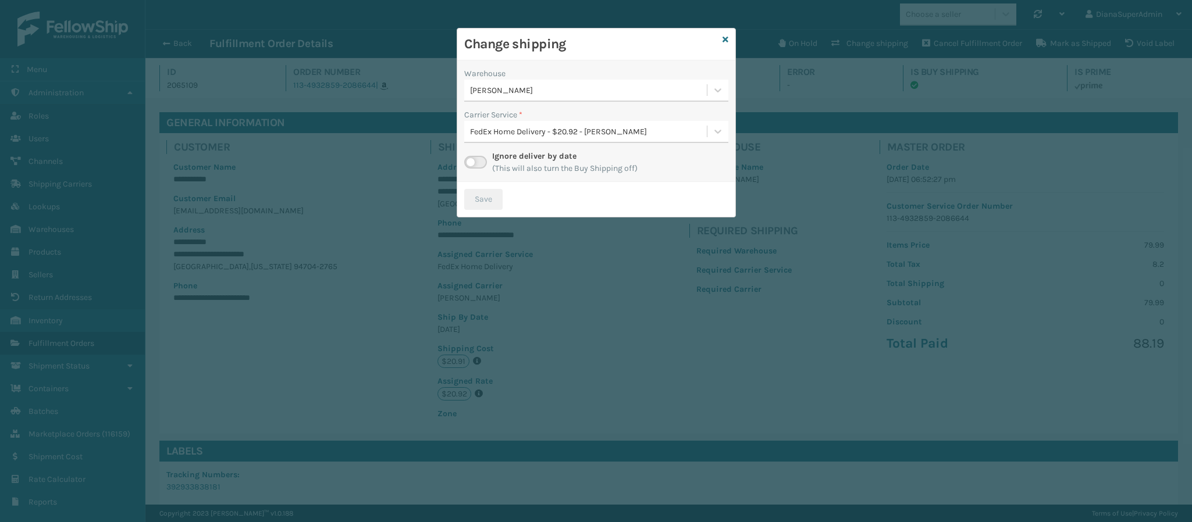
click at [473, 165] on label at bounding box center [475, 162] width 23 height 13
click at [472, 163] on input "checkbox" at bounding box center [468, 160] width 8 height 8
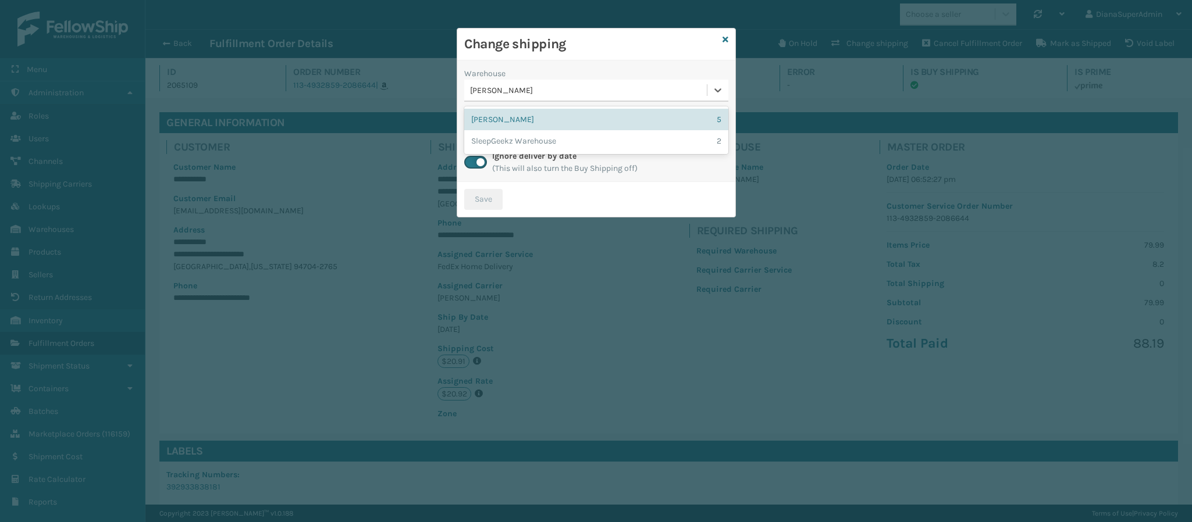
click at [705, 84] on div "[PERSON_NAME]" at bounding box center [585, 90] width 242 height 19
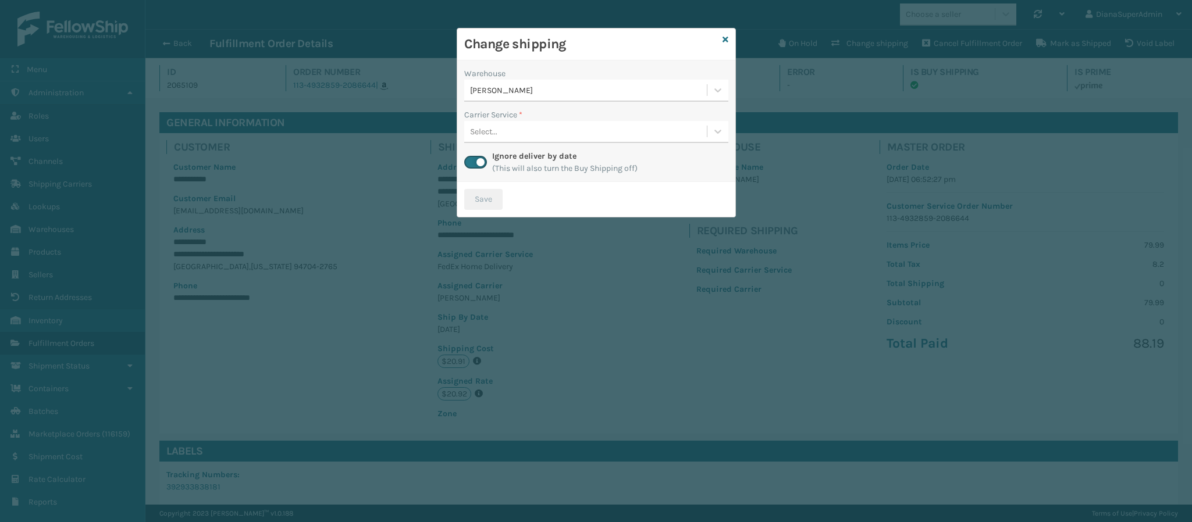
click at [727, 37] on div "Change shipping" at bounding box center [596, 44] width 278 height 32
click at [724, 42] on icon at bounding box center [725, 39] width 6 height 8
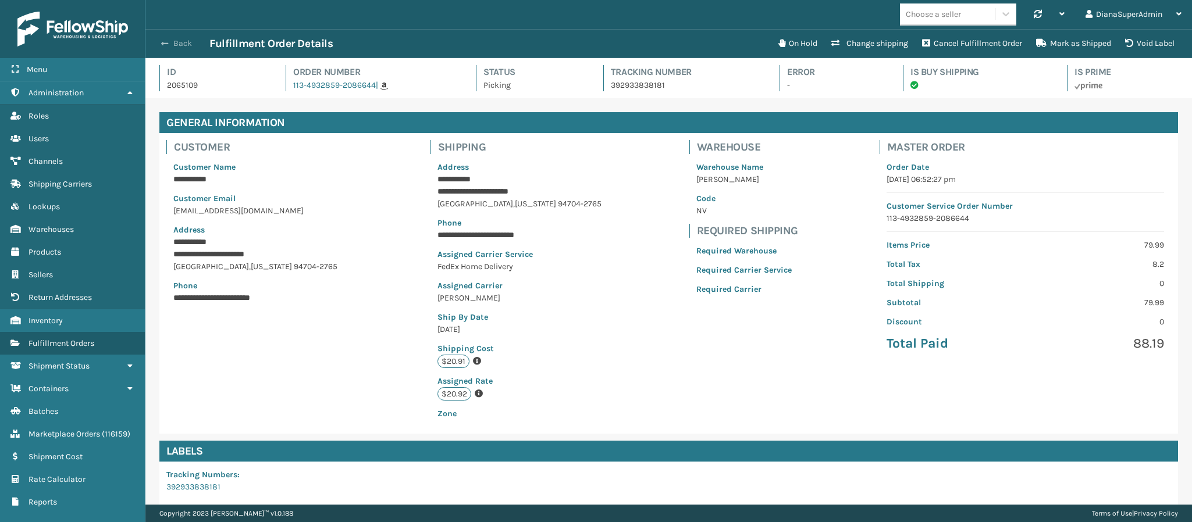
click at [162, 38] on button "Back" at bounding box center [182, 43] width 53 height 10
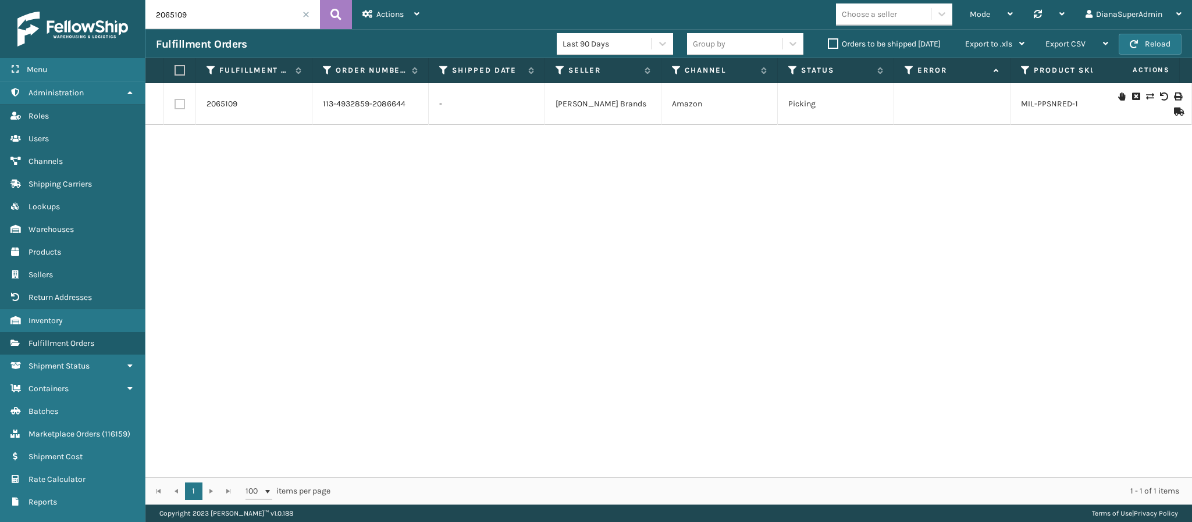
click at [265, 26] on input "2065109" at bounding box center [232, 14] width 174 height 29
paste input "4192"
type input "2064192"
click at [218, 100] on link "2064192" at bounding box center [221, 104] width 31 height 12
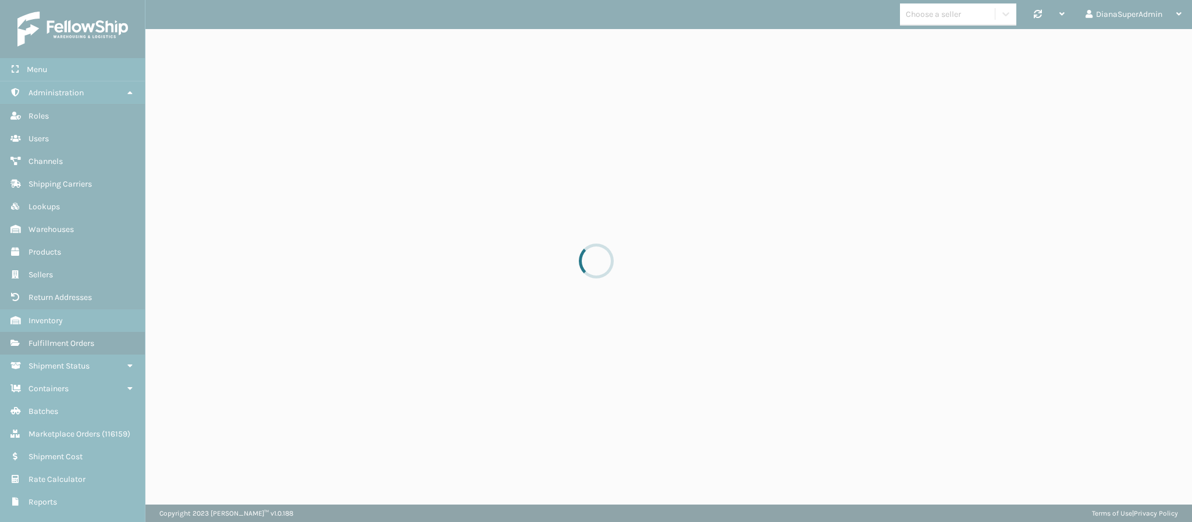
click at [231, 99] on div at bounding box center [596, 261] width 1192 height 522
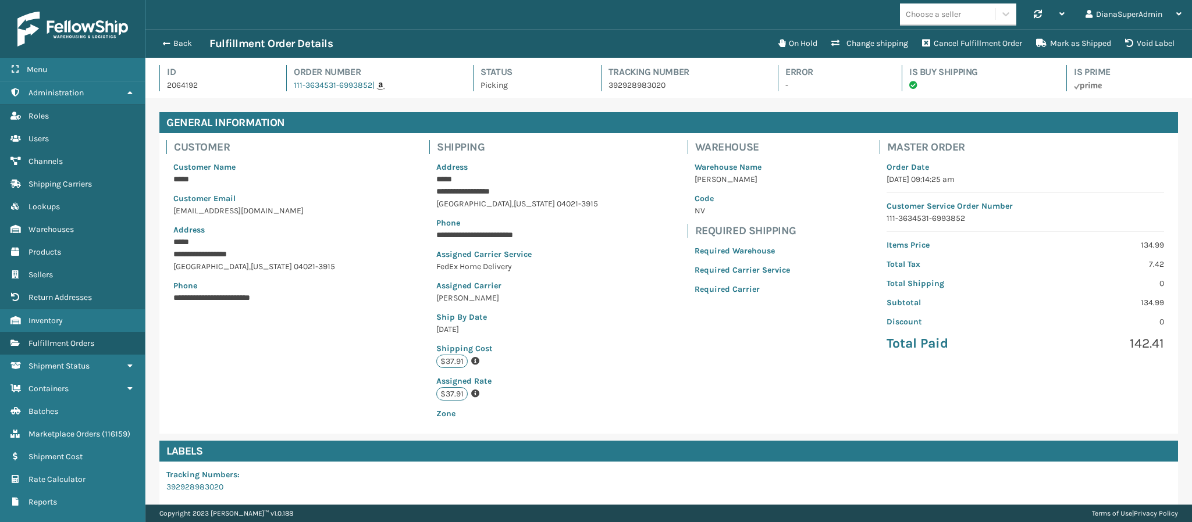
scroll to position [28, 1047]
click at [860, 41] on button "Change shipping" at bounding box center [869, 43] width 91 height 23
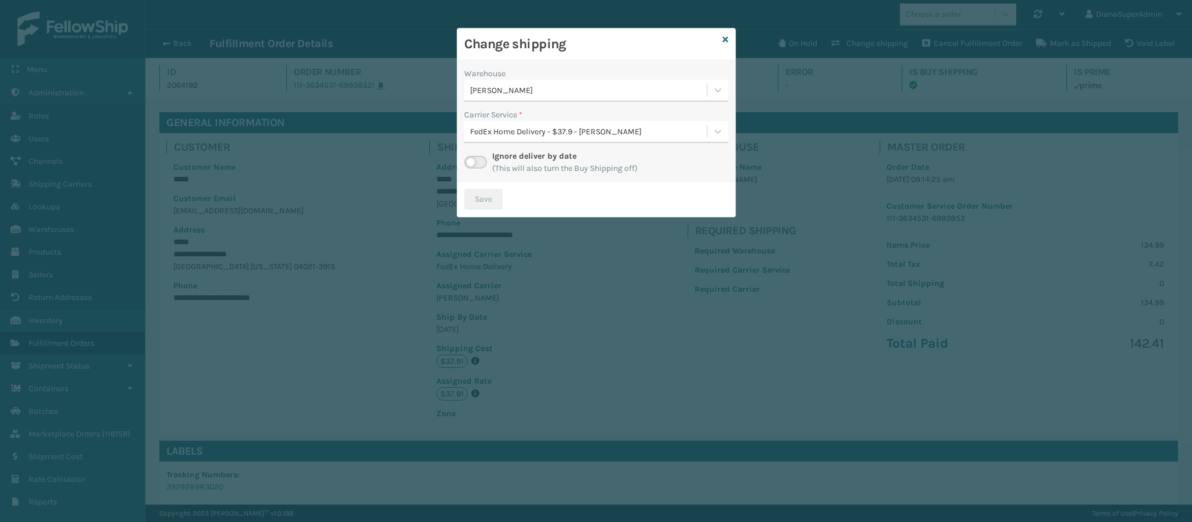
click at [623, 96] on div "[PERSON_NAME]" at bounding box center [589, 90] width 238 height 12
click at [602, 131] on div "[PERSON_NAME] 1" at bounding box center [596, 141] width 264 height 22
click at [518, 138] on div "FedEx Home Delivery - $37.9 - [PERSON_NAME]" at bounding box center [585, 131] width 242 height 19
click at [520, 140] on div "FedEx Home Delivery - $37.9 - [PERSON_NAME]" at bounding box center [585, 131] width 242 height 19
click at [475, 167] on label at bounding box center [475, 162] width 23 height 13
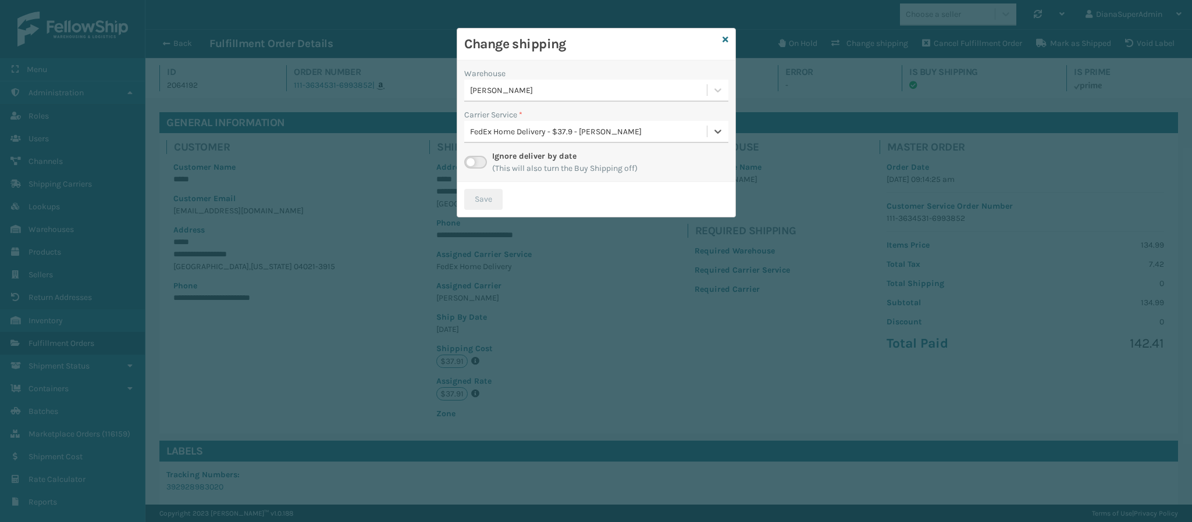
click at [472, 163] on input "checkbox" at bounding box center [468, 160] width 8 height 8
click at [567, 135] on div "Select..." at bounding box center [585, 131] width 242 height 19
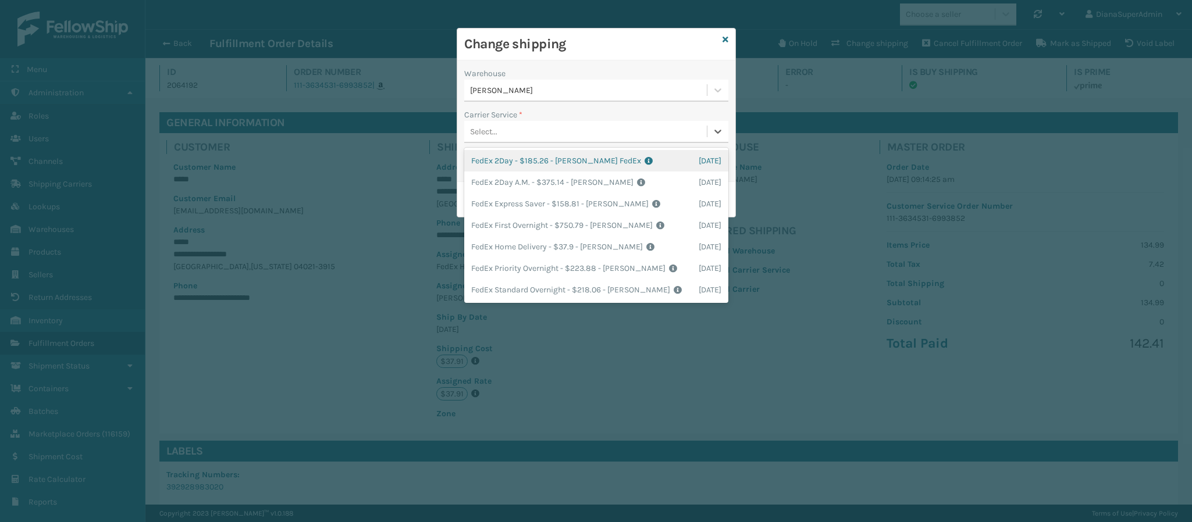
click at [597, 94] on div "[PERSON_NAME]" at bounding box center [589, 90] width 238 height 12
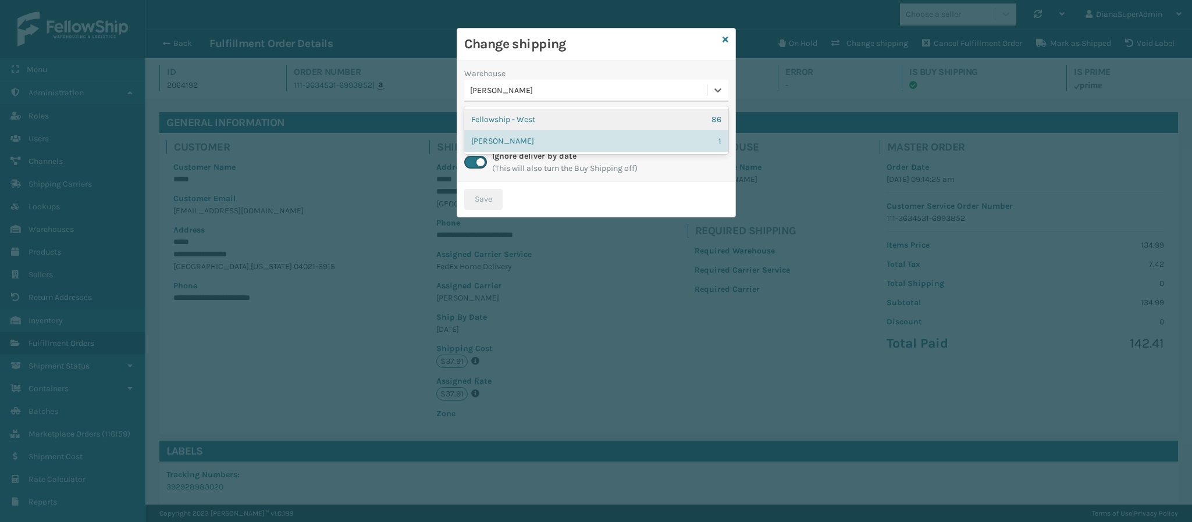
click at [572, 119] on div "Fellowship - West 86" at bounding box center [596, 120] width 264 height 22
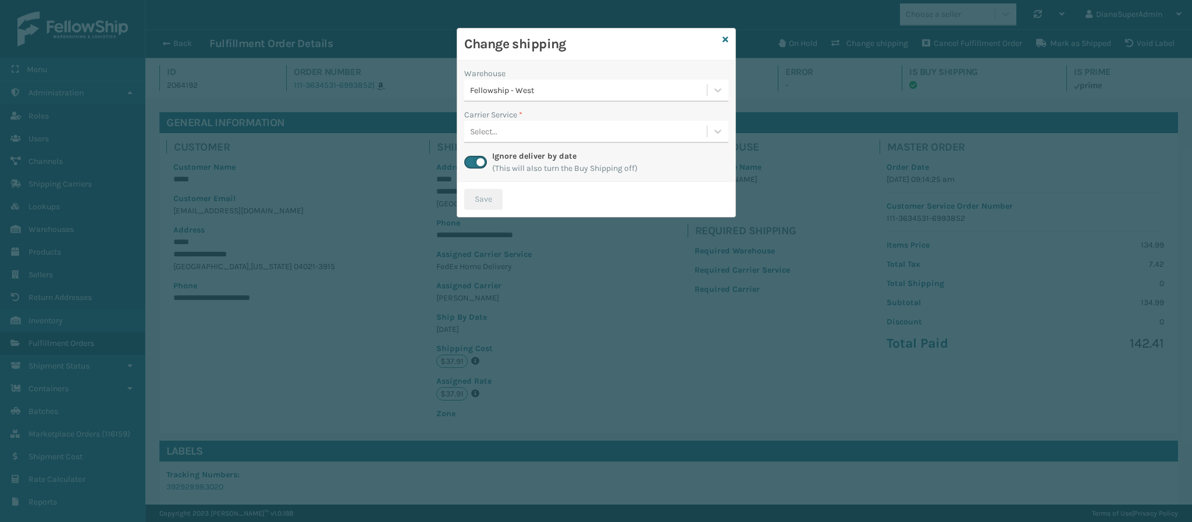
click at [591, 130] on div "Select..." at bounding box center [585, 131] width 242 height 19
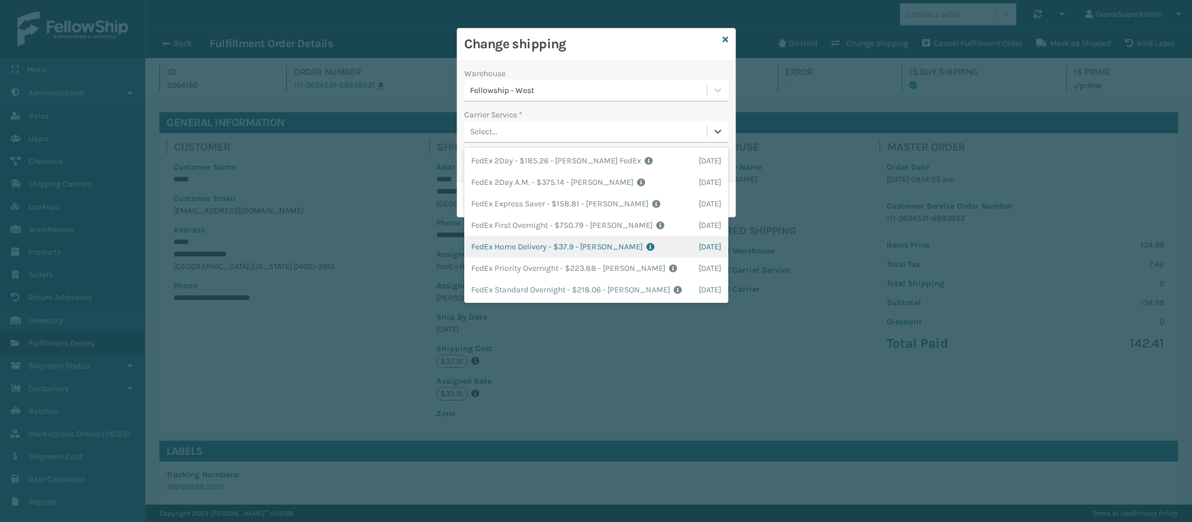
click at [566, 238] on div "FedEx Home Delivery - $37.9 - [PERSON_NAME] FedEx Shipping Cost $33.25 Surplus …" at bounding box center [596, 247] width 264 height 22
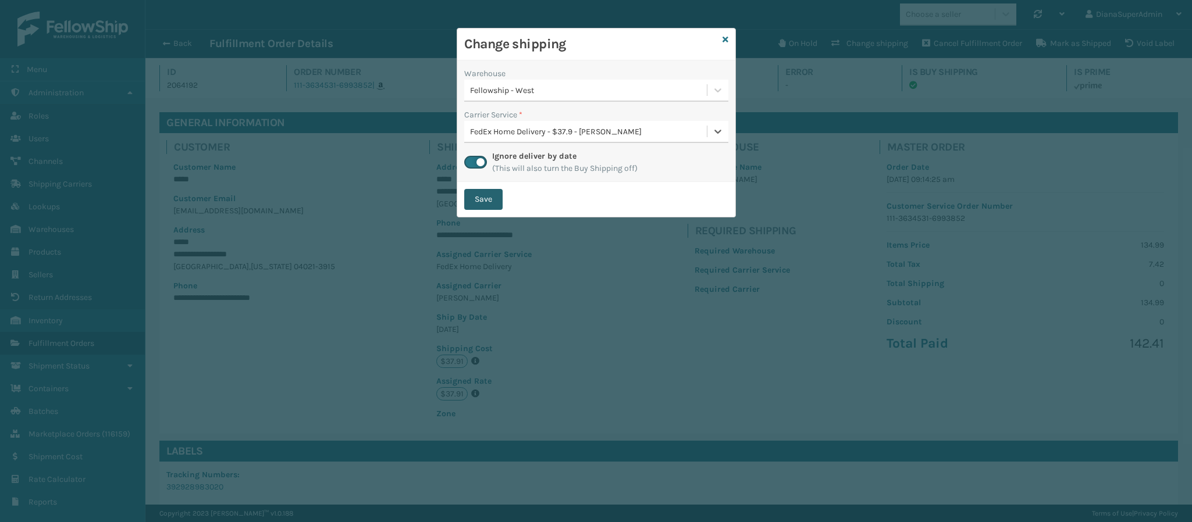
click at [478, 196] on button "Save" at bounding box center [483, 199] width 38 height 21
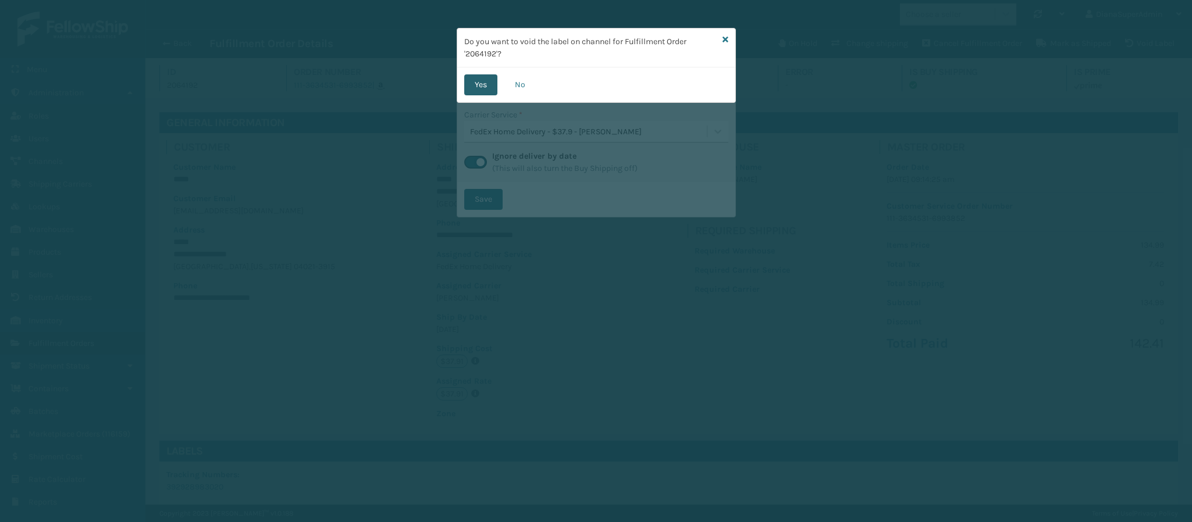
click at [473, 81] on button "Yes" at bounding box center [480, 84] width 33 height 21
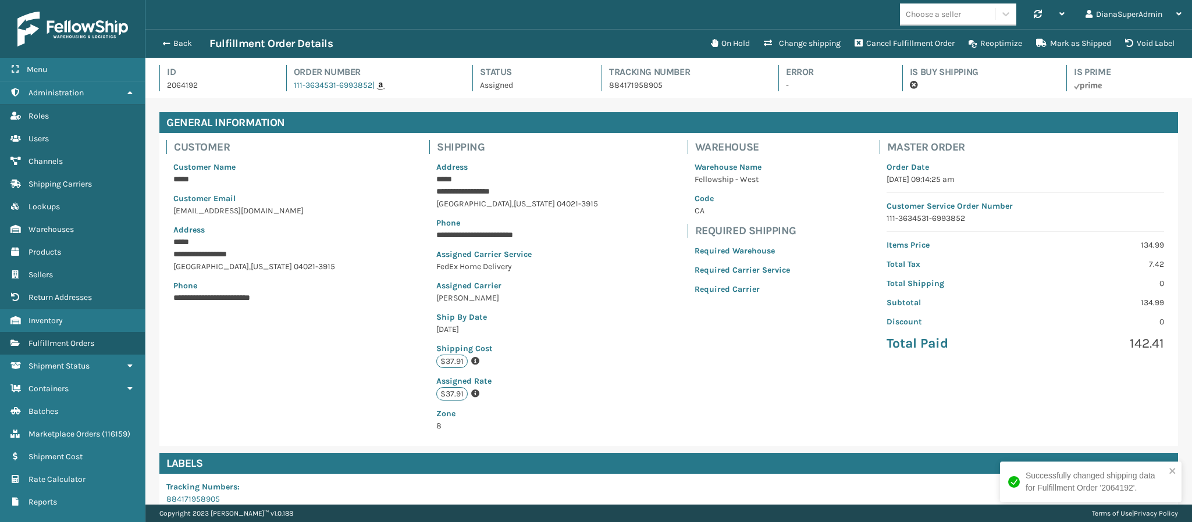
click at [165, 49] on div "Back Fulfillment Order Details" at bounding box center [430, 44] width 548 height 14
click at [171, 44] on button "Back" at bounding box center [182, 43] width 53 height 10
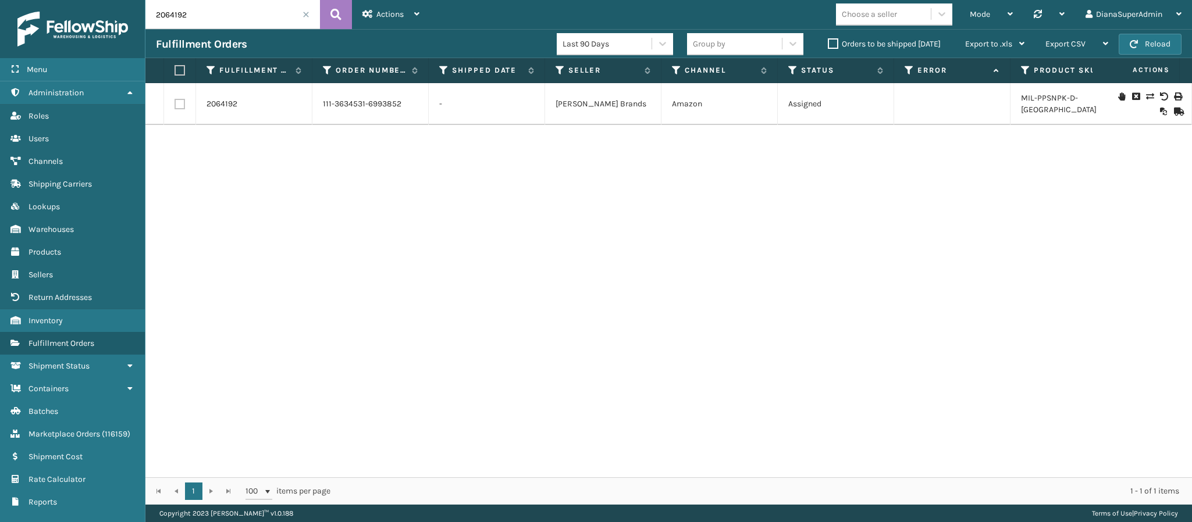
click at [218, 11] on input "2064192" at bounding box center [232, 14] width 174 height 29
paste input "906"
type input "2064906"
click at [219, 104] on link "2064906" at bounding box center [222, 104] width 33 height 12
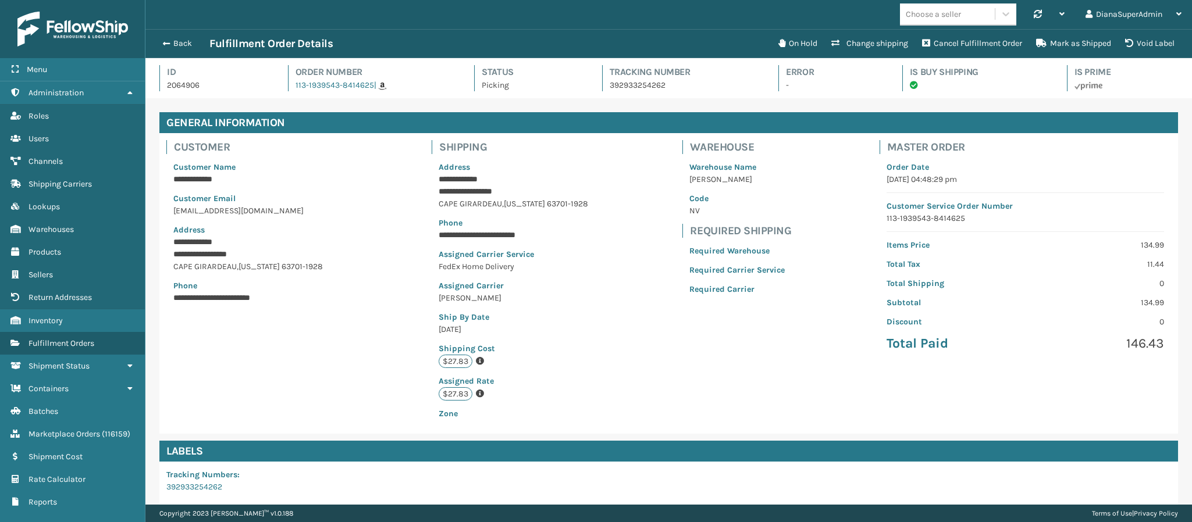
scroll to position [28, 1047]
click at [901, 44] on button "Change shipping" at bounding box center [869, 43] width 91 height 23
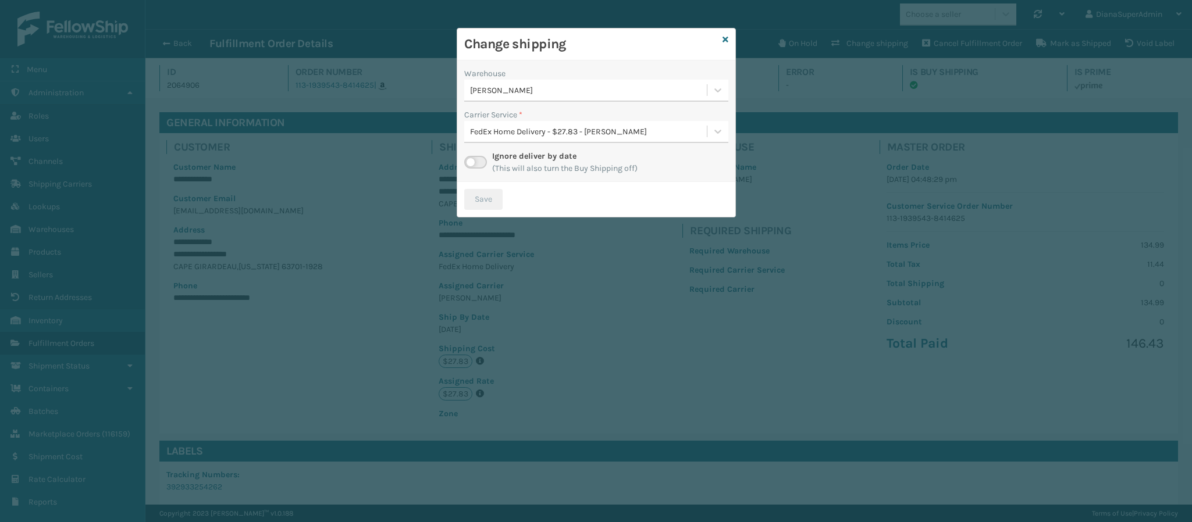
click at [473, 159] on label at bounding box center [475, 162] width 23 height 13
click at [472, 159] on input "checkbox" at bounding box center [468, 160] width 8 height 8
click at [599, 95] on div "[PERSON_NAME]" at bounding box center [589, 90] width 238 height 12
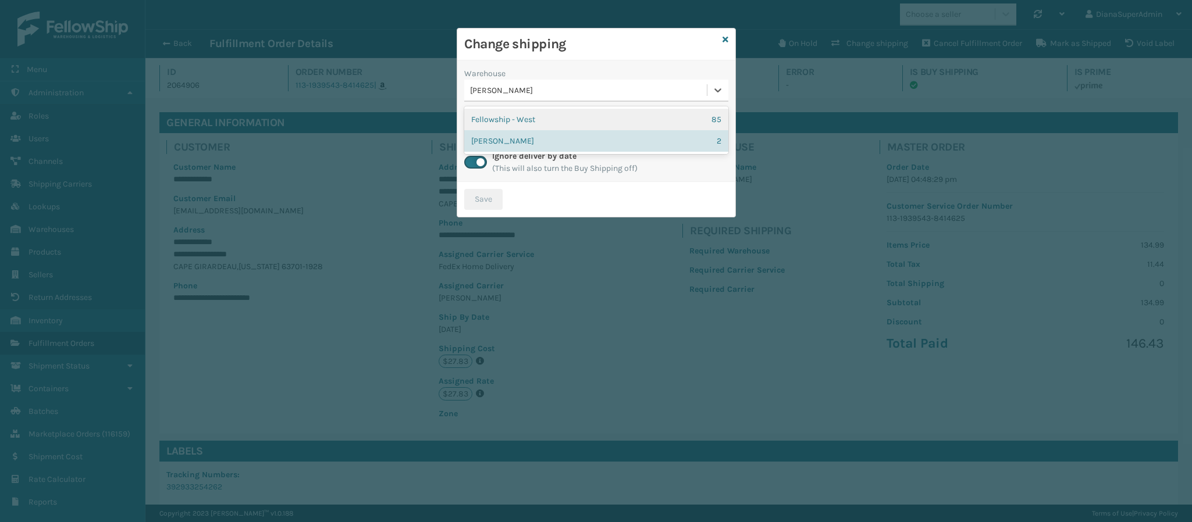
click at [583, 115] on div "Fellowship - West 85" at bounding box center [596, 120] width 264 height 22
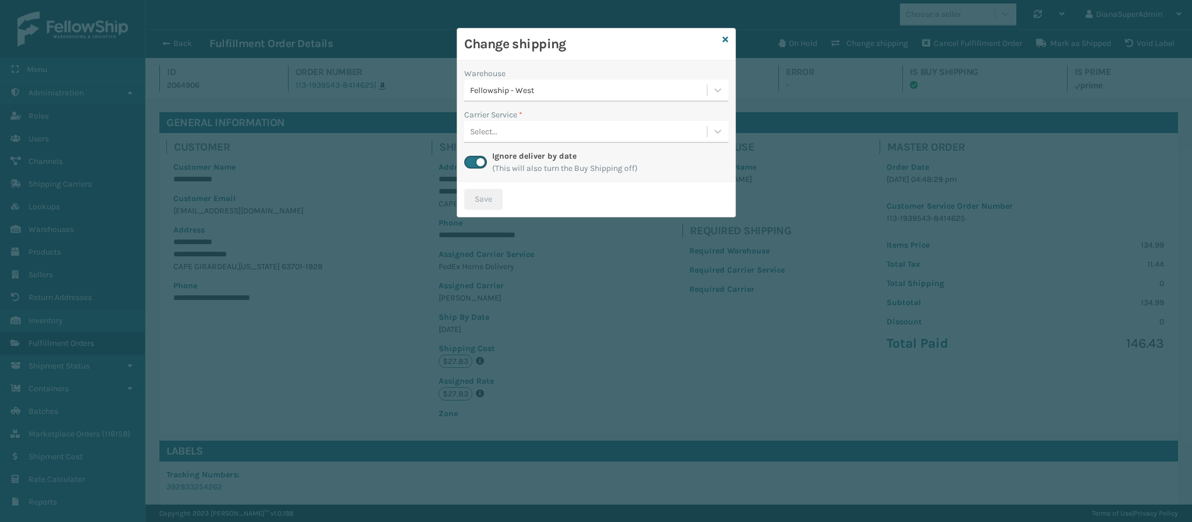
click at [594, 142] on div "Select..." at bounding box center [596, 132] width 264 height 22
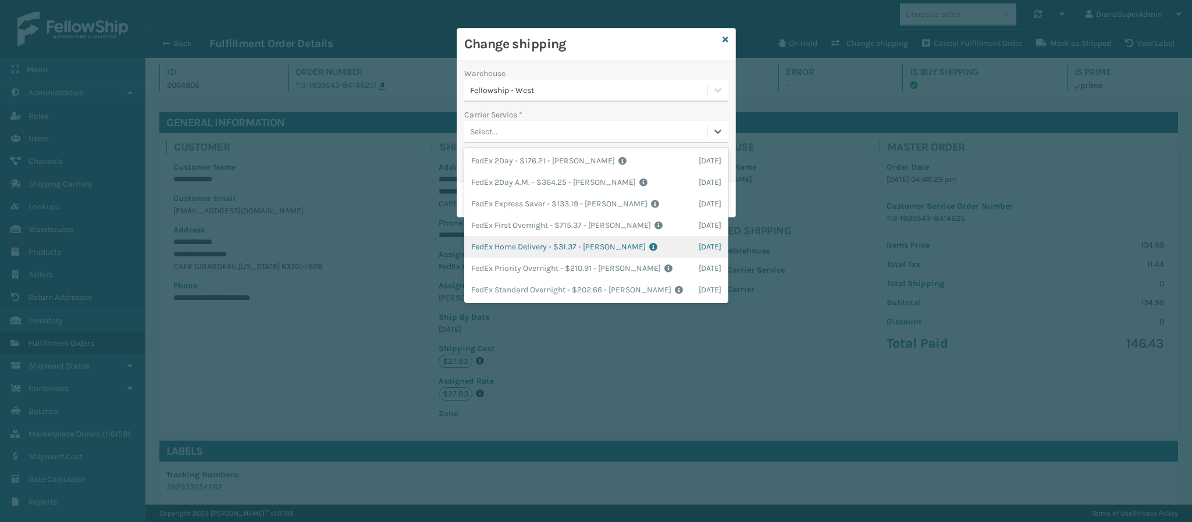
click at [571, 244] on div "FedEx Home Delivery - $31.37 - [PERSON_NAME] FedEx Shipping Cost $27.52 Surplus…" at bounding box center [596, 247] width 264 height 22
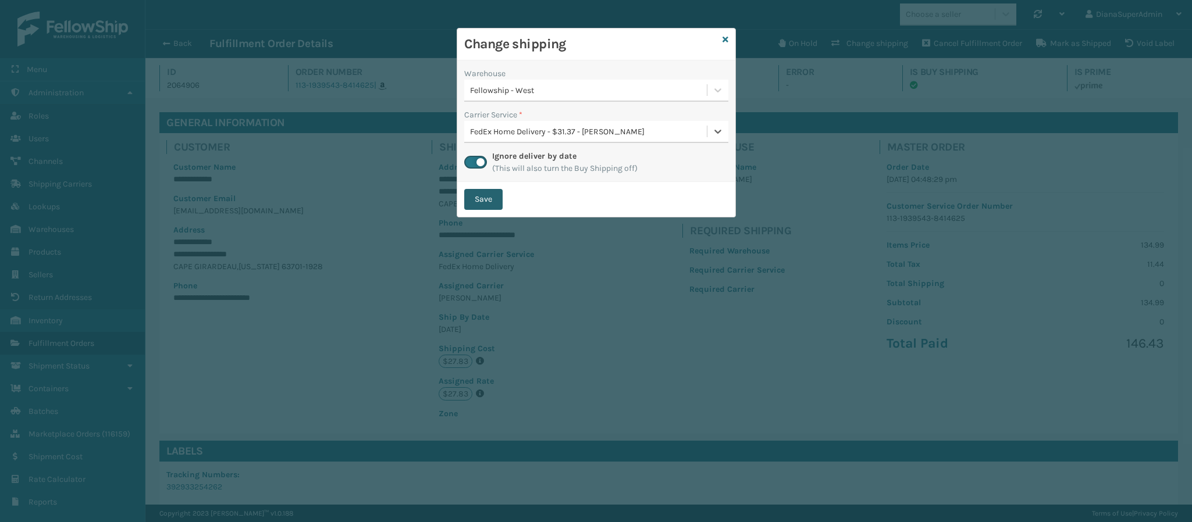
click at [480, 202] on button "Save" at bounding box center [483, 199] width 38 height 21
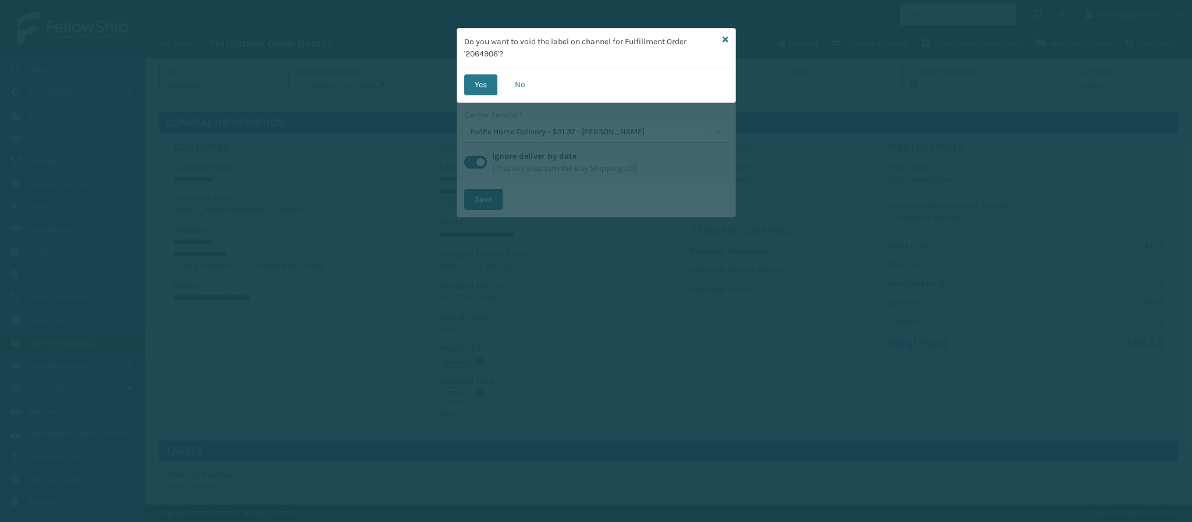
click at [480, 98] on div "Yes No" at bounding box center [596, 84] width 278 height 35
click at [480, 86] on button "Yes" at bounding box center [480, 84] width 33 height 21
